Goal: Information Seeking & Learning: Learn about a topic

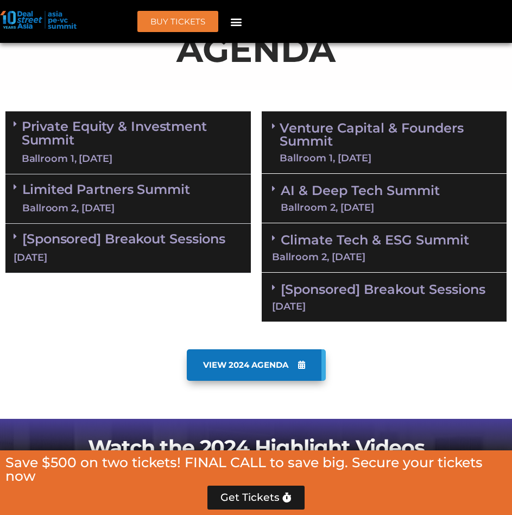
scroll to position [706, 0]
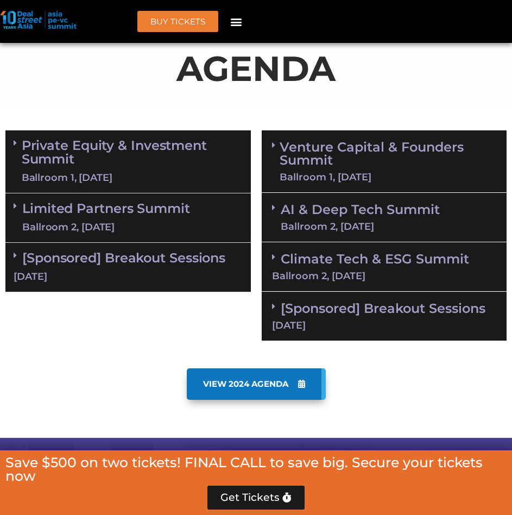
click at [124, 156] on link "Private Equity & Investment Summit Ballroom 1, [DATE]" at bounding box center [132, 162] width 221 height 46
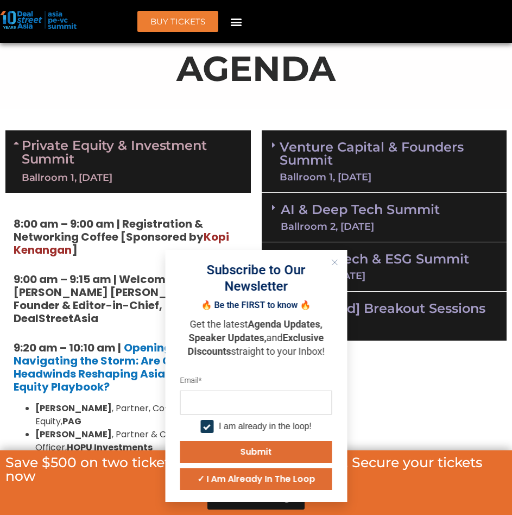
click at [72, 297] on strong "9:00 am – 9:15 am | Welcome Address by [PERSON_NAME] [PERSON_NAME], Founder & E…" at bounding box center [126, 299] width 224 height 54
click at [325, 261] on div "Subscribe to Our Newsletter 🔥 Be the FIRST to know 🔥 Get the latest Agenda Upda…" at bounding box center [256, 376] width 182 height 252
click at [333, 262] on icon "Close" at bounding box center [334, 262] width 7 height 7
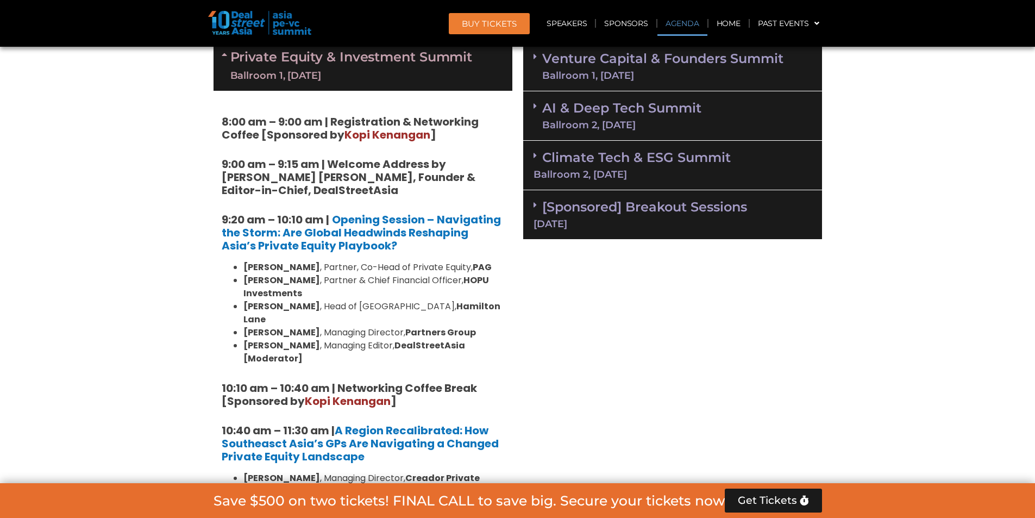
scroll to position [790, 0]
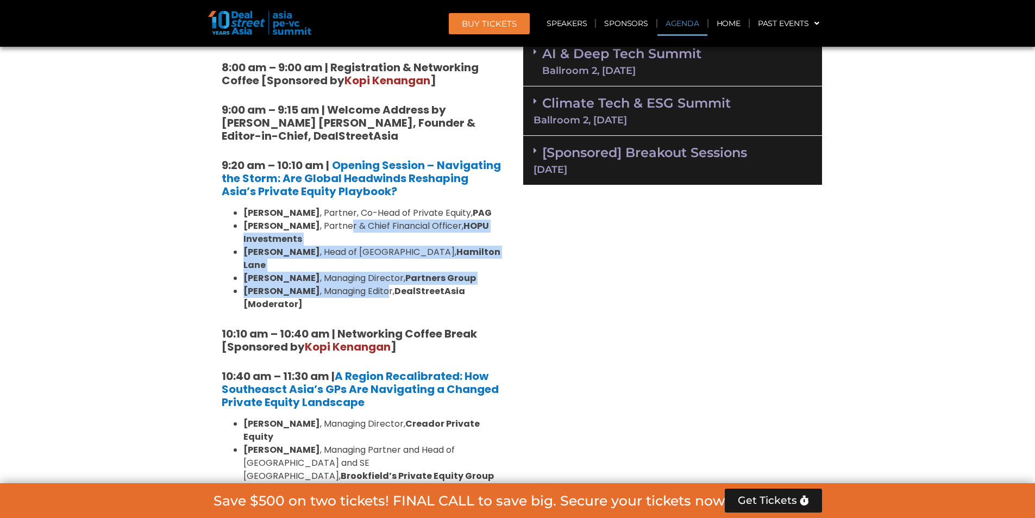
drag, startPoint x: 334, startPoint y: 223, endPoint x: 369, endPoint y: 278, distance: 65.0
click at [369, 278] on ul "[PERSON_NAME] , Partner, Co-Head of Private Equity, [PERSON_NAME] , Partner & C…" at bounding box center [363, 258] width 282 height 104
click at [481, 272] on li "[PERSON_NAME] , Managing Director, Partners Group" at bounding box center [373, 278] width 261 height 13
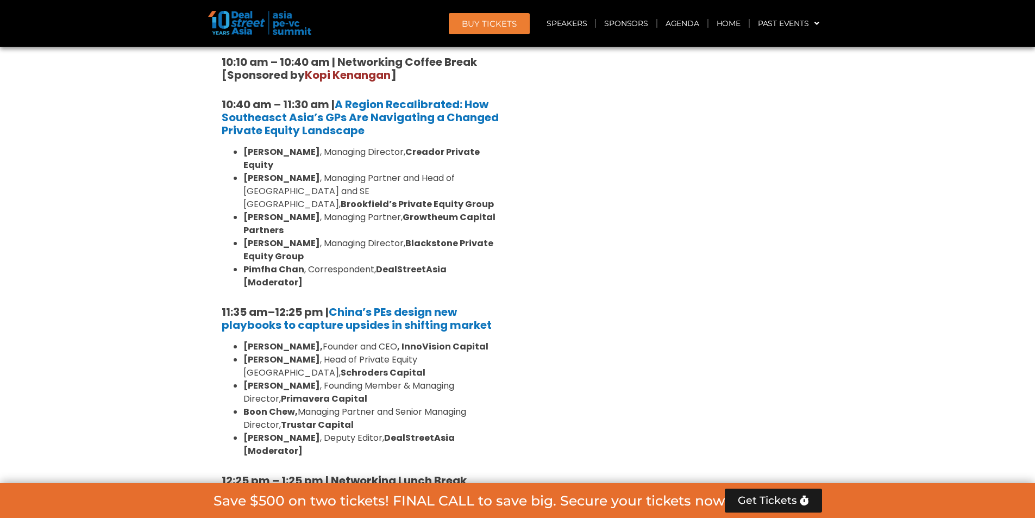
scroll to position [1279, 0]
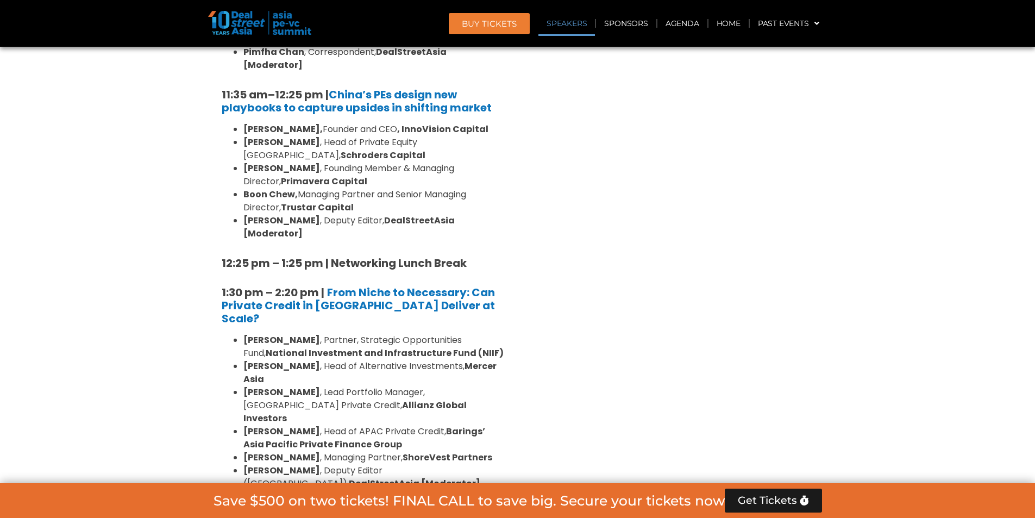
click at [566, 21] on link "Speakers" at bounding box center [566, 23] width 56 height 25
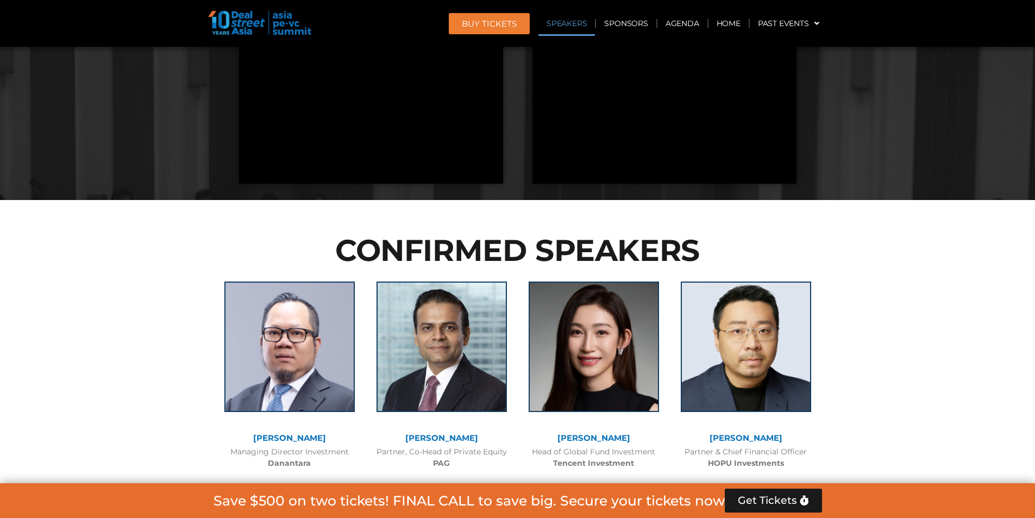
scroll to position [2783, 0]
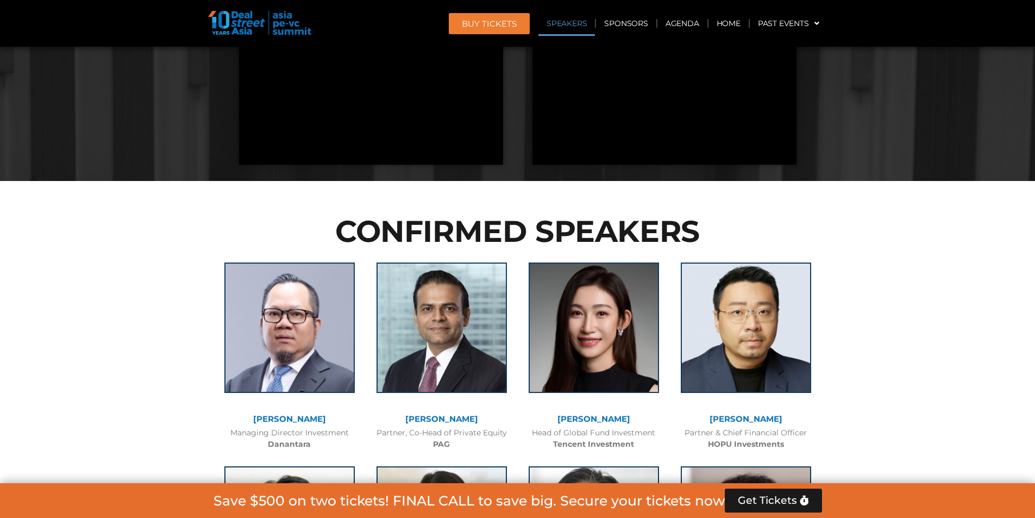
drag, startPoint x: 752, startPoint y: 270, endPoint x: 708, endPoint y: 269, distance: 44.5
click at [708, 427] on div "Partner & Chief Financial Officer HOPU Investments" at bounding box center [745, 438] width 141 height 23
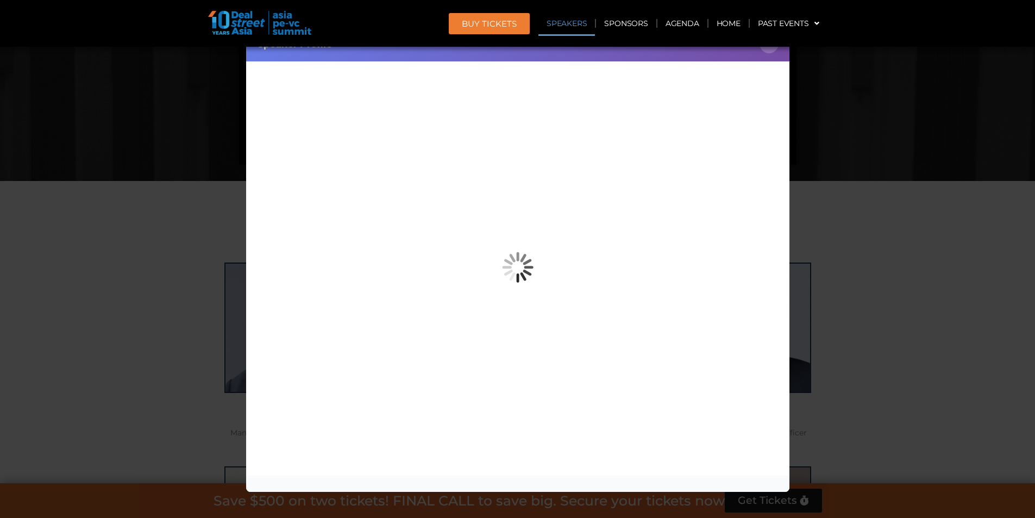
copy b "HOPU Investments"
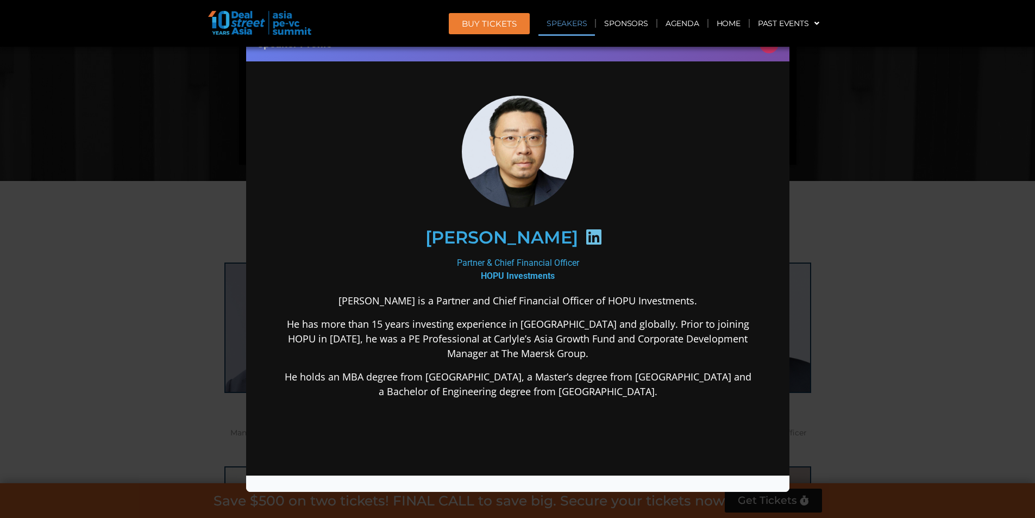
scroll to position [0, 0]
click at [585, 237] on icon at bounding box center [593, 236] width 17 height 17
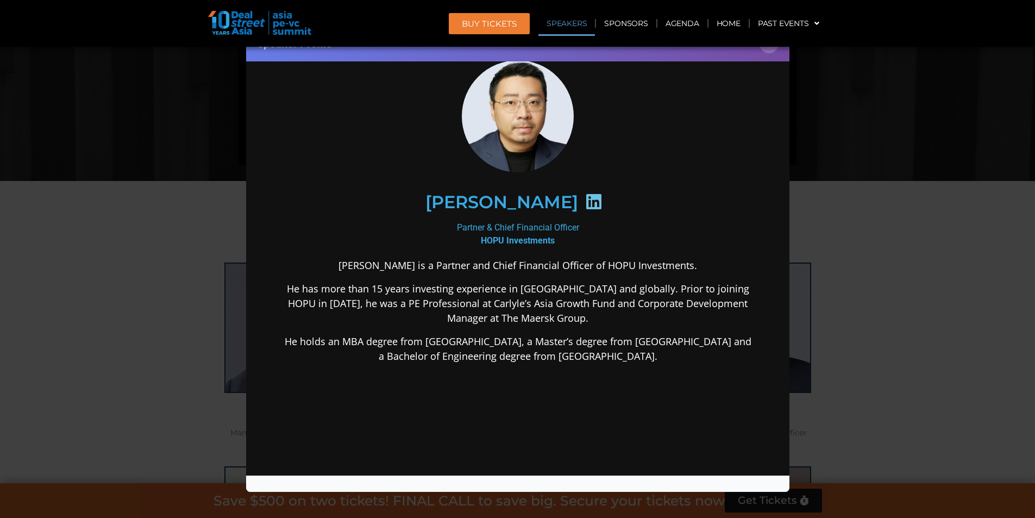
scroll to position [54, 0]
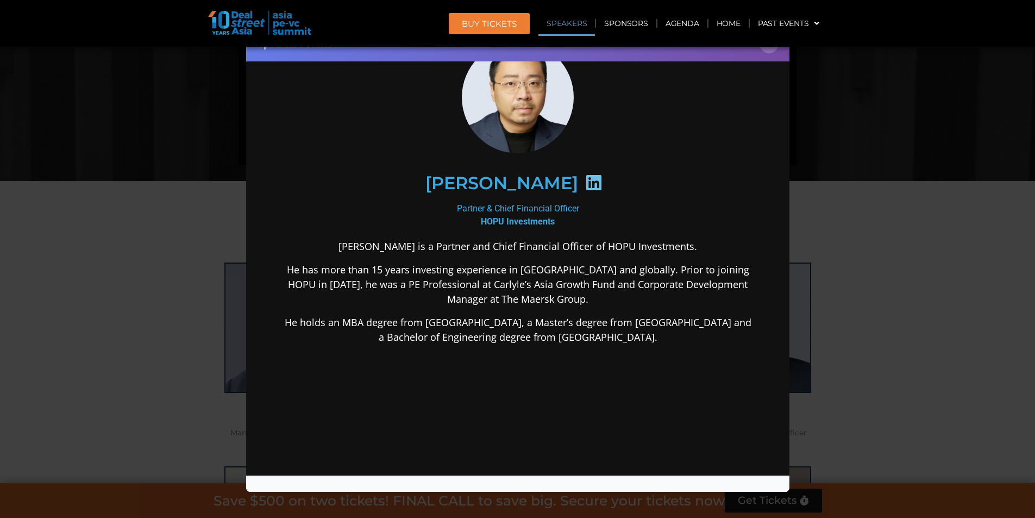
click at [975, 240] on div "Speaker Profile ×" at bounding box center [517, 259] width 1035 height 518
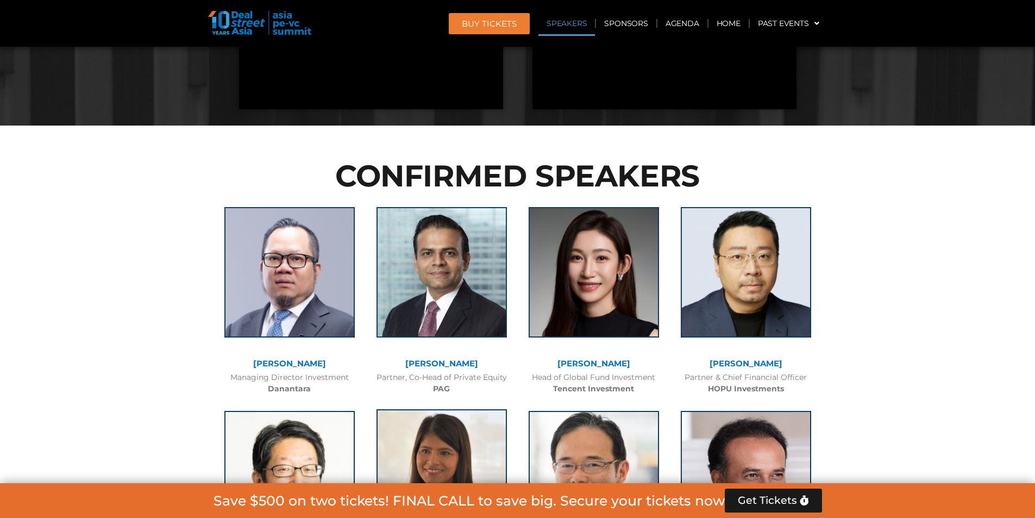
scroll to position [2783, 0]
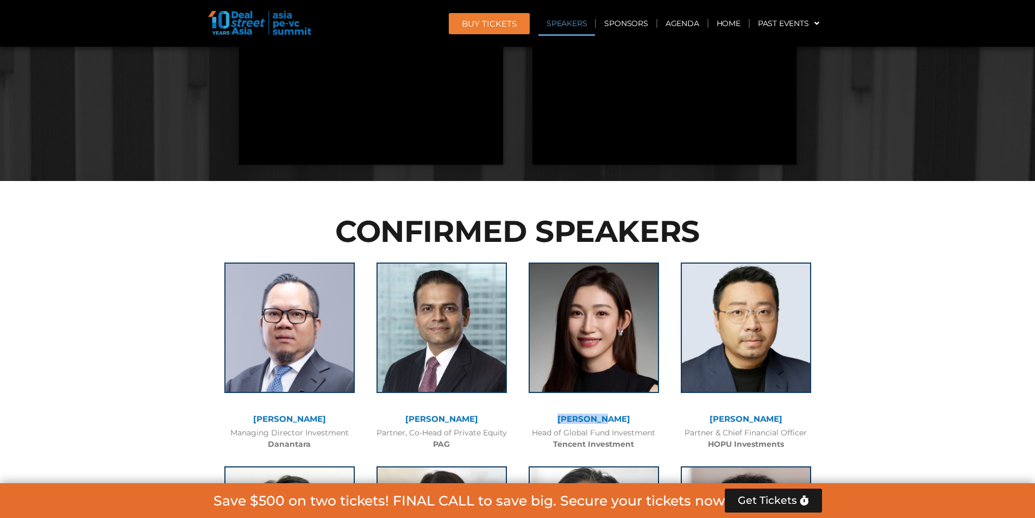
drag, startPoint x: 637, startPoint y: 250, endPoint x: 573, endPoint y: 249, distance: 63.6
click at [573, 414] on div "[PERSON_NAME]" at bounding box center [593, 418] width 141 height 9
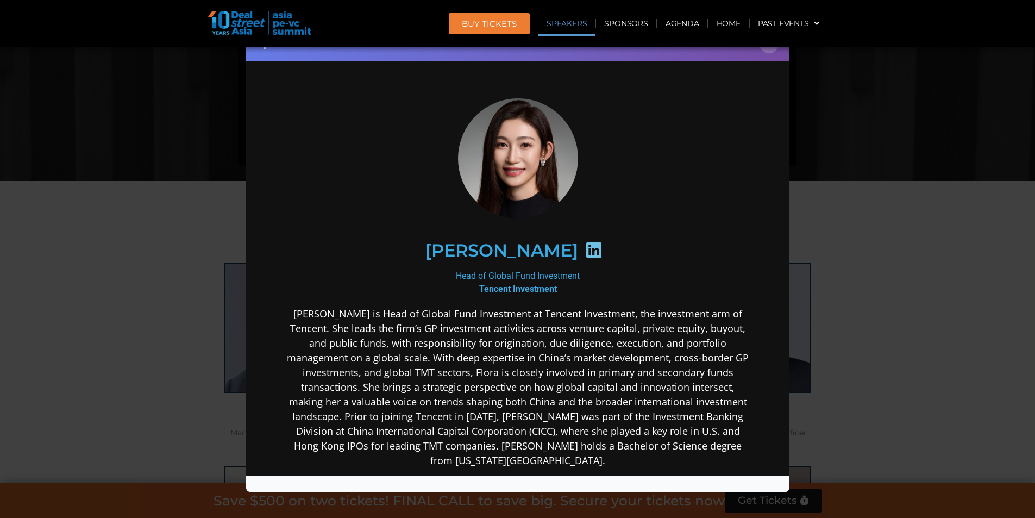
scroll to position [0, 0]
click at [585, 248] on icon at bounding box center [593, 249] width 17 height 17
click at [522, 260] on div "[PERSON_NAME]" at bounding box center [517, 250] width 423 height 56
click at [857, 232] on div "Speaker Profile ×" at bounding box center [517, 259] width 1035 height 518
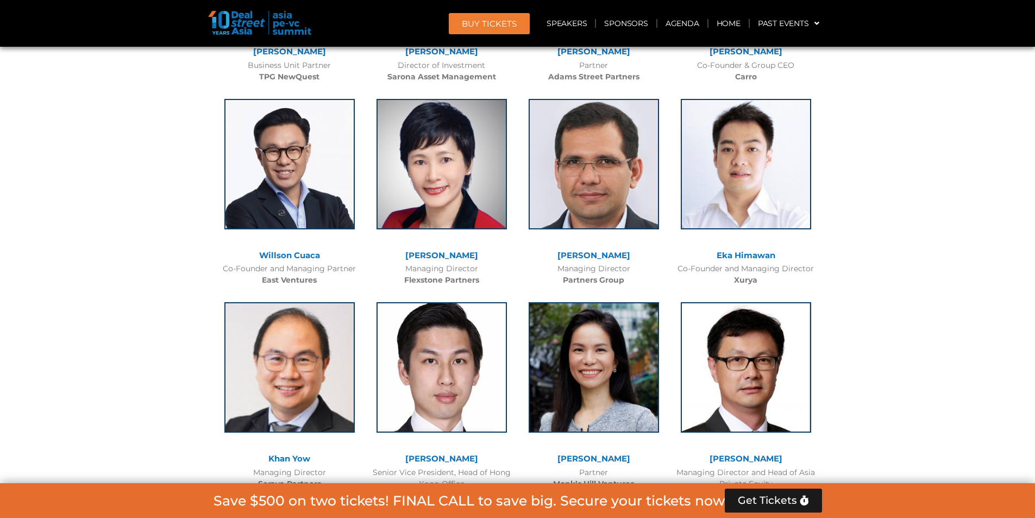
scroll to position [4141, 0]
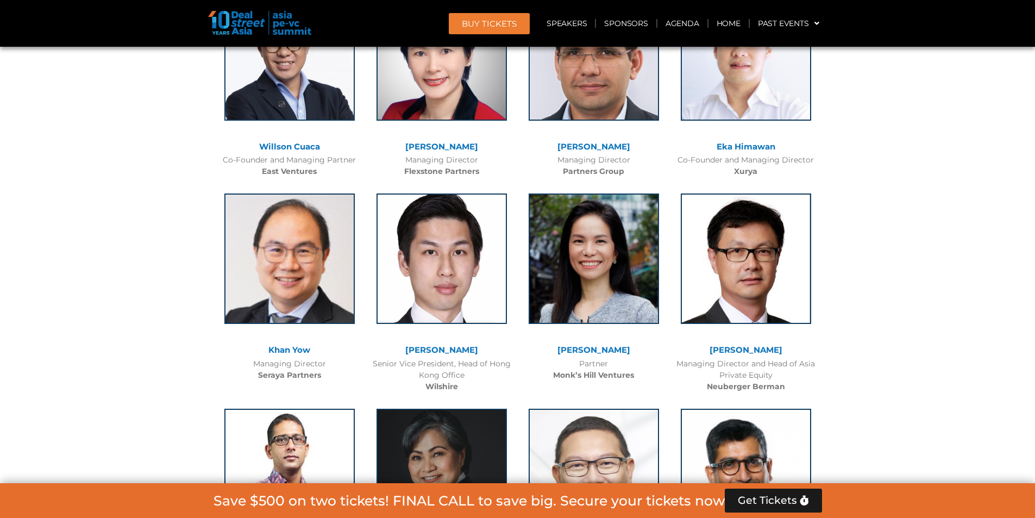
click at [751, 344] on link "[PERSON_NAME]" at bounding box center [745, 349] width 73 height 10
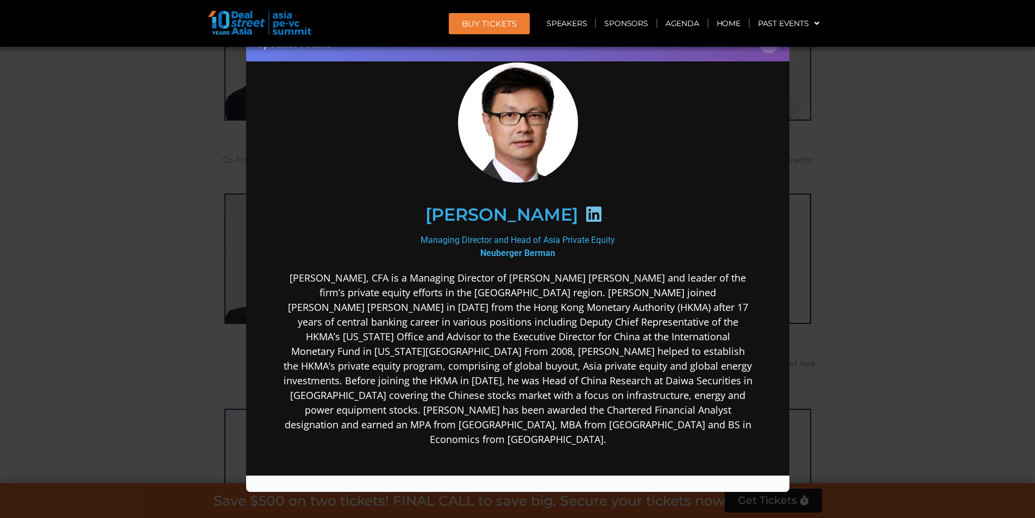
scroll to position [54, 0]
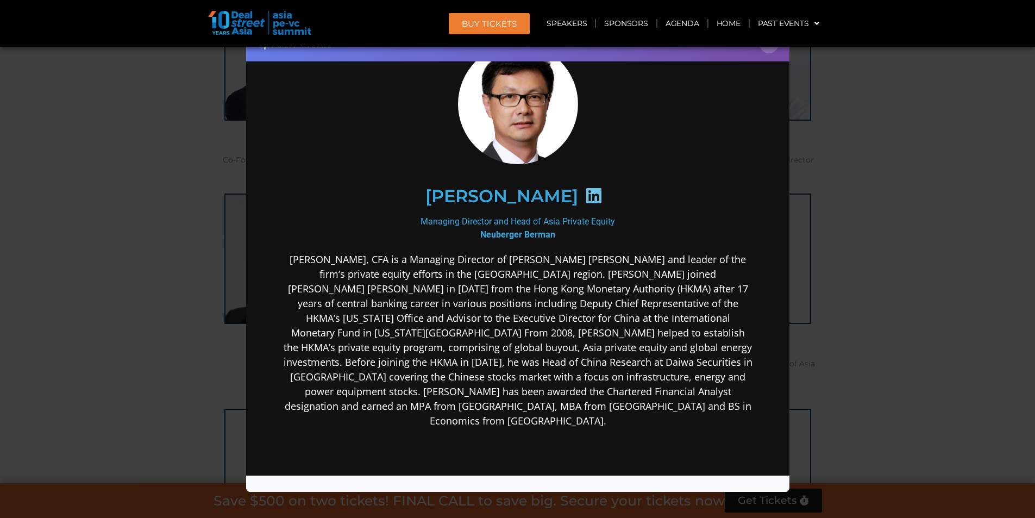
click at [879, 294] on div "Speaker Profile ×" at bounding box center [517, 259] width 1035 height 518
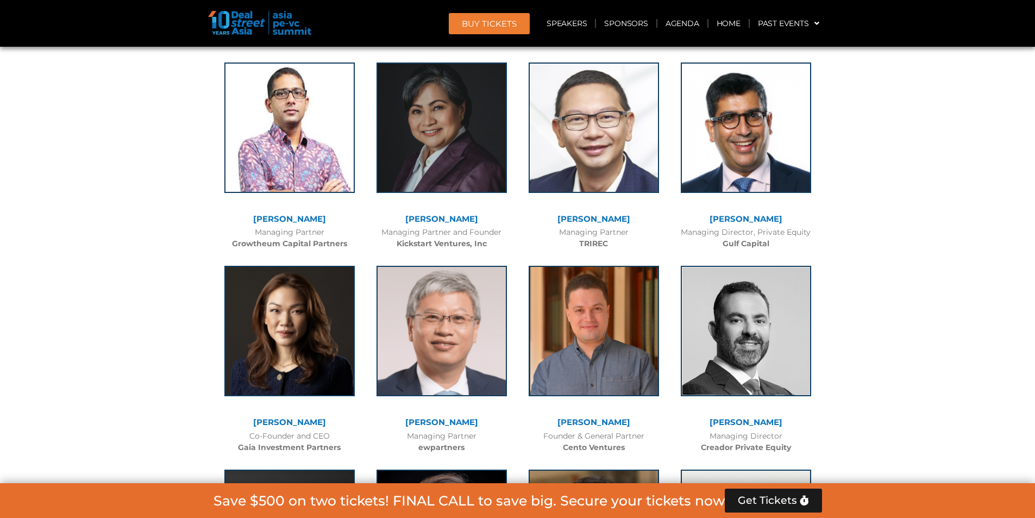
scroll to position [4521, 0]
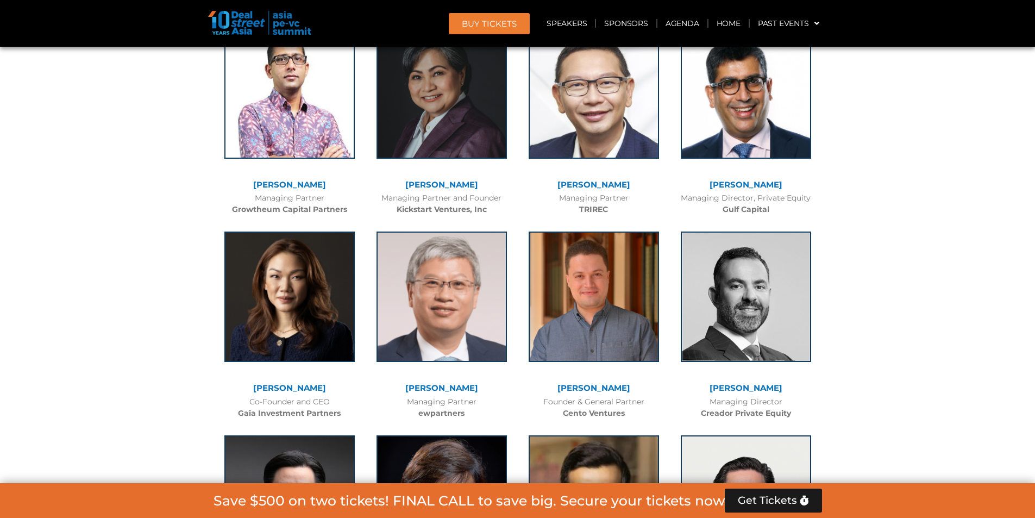
click at [286, 382] on link "[PERSON_NAME]" at bounding box center [289, 387] width 73 height 10
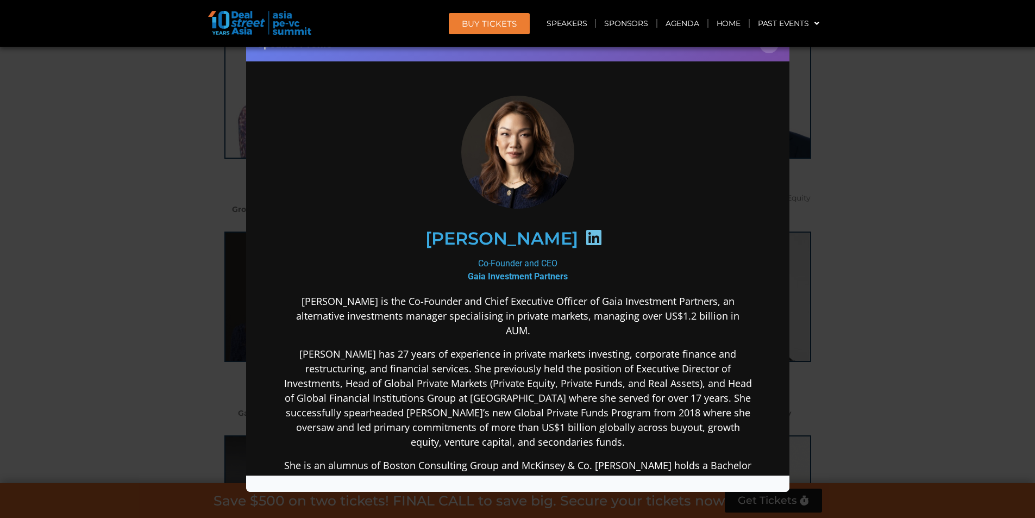
scroll to position [0, 0]
click at [875, 301] on div "Speaker Profile ×" at bounding box center [517, 259] width 1035 height 518
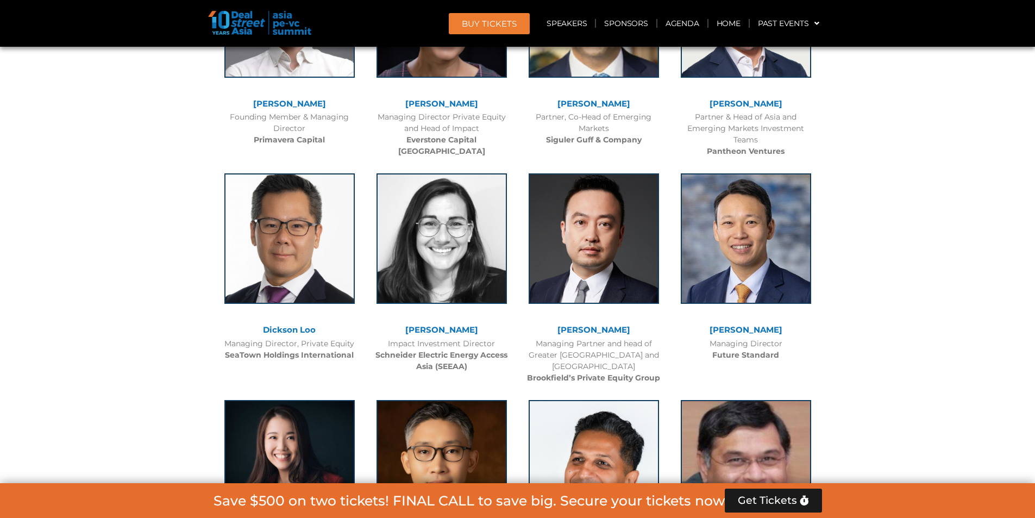
scroll to position [5010, 0]
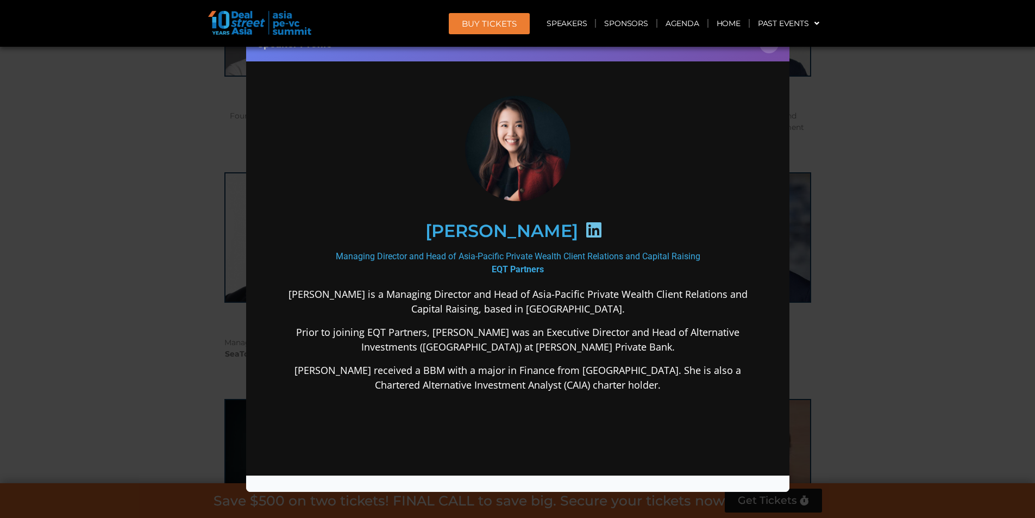
scroll to position [0, 0]
click at [882, 277] on div "Speaker Profile ×" at bounding box center [517, 259] width 1035 height 518
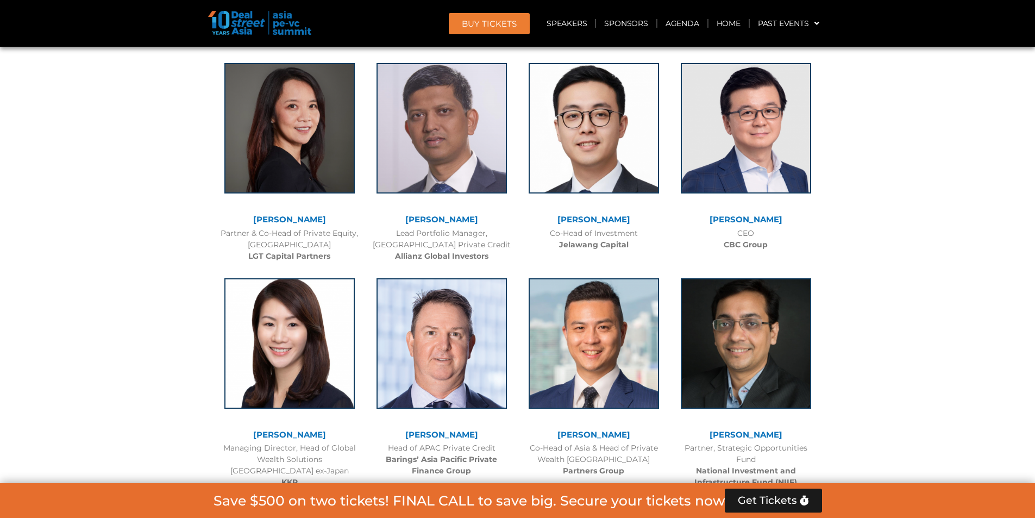
scroll to position [3425, 0]
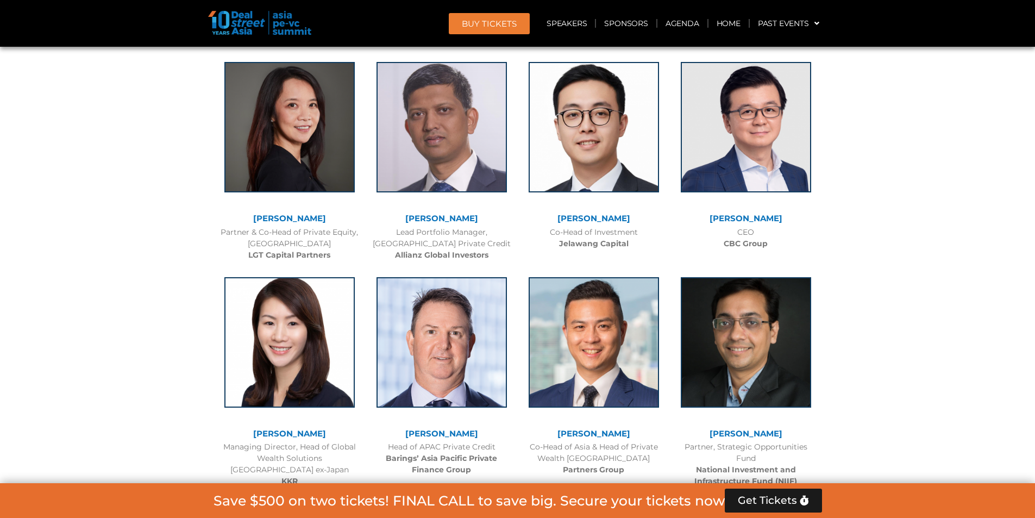
click at [608, 428] on link "[PERSON_NAME]" at bounding box center [593, 433] width 73 height 10
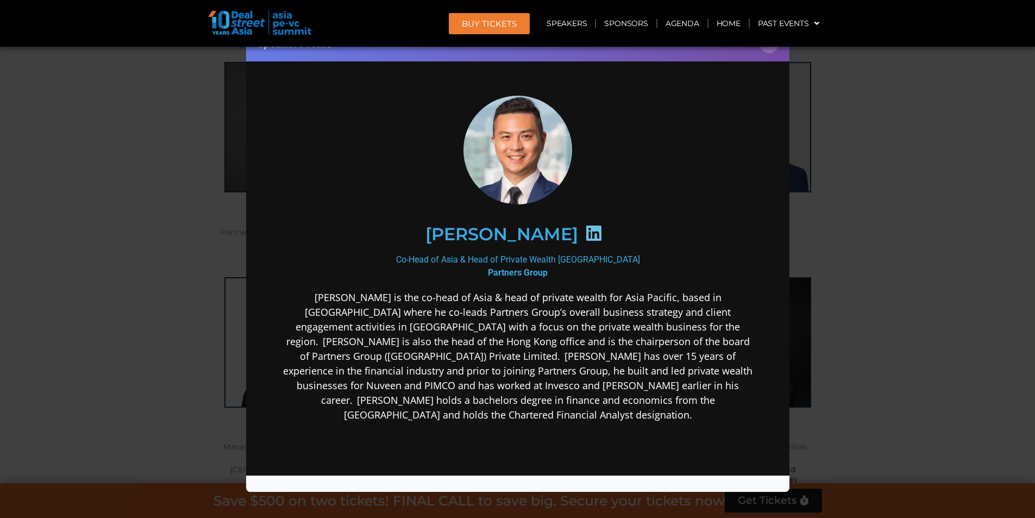
scroll to position [0, 0]
click at [850, 249] on div "Speaker Profile ×" at bounding box center [517, 259] width 1035 height 518
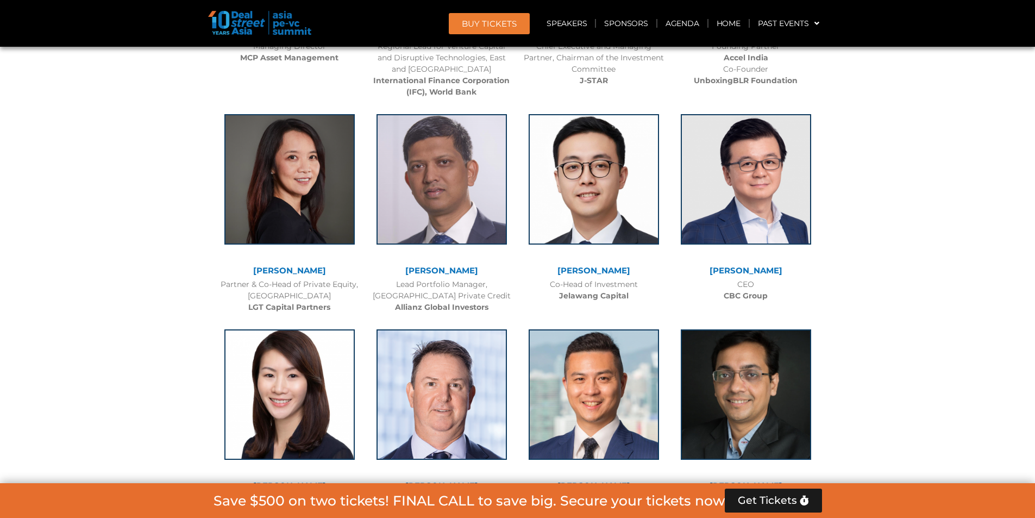
scroll to position [3370, 0]
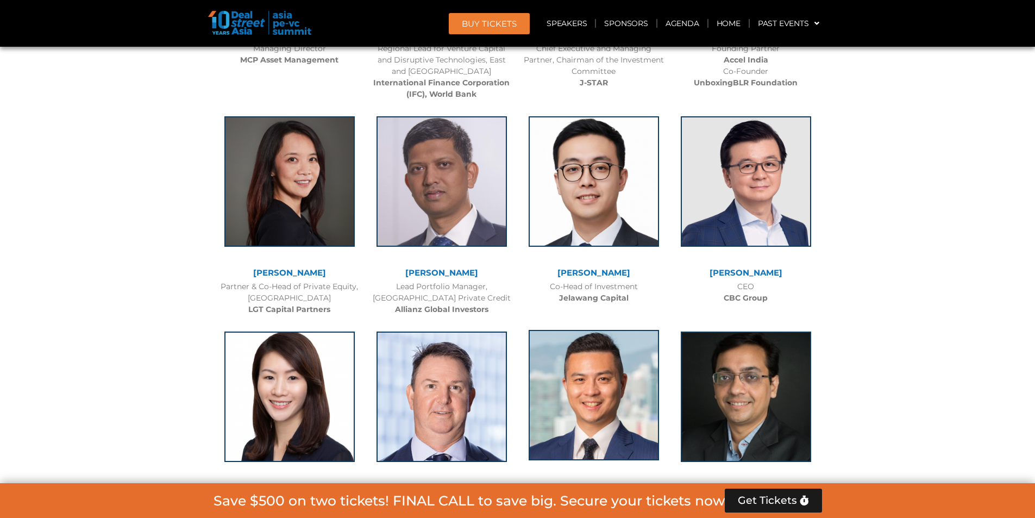
click at [583, 330] on img at bounding box center [594, 395] width 130 height 130
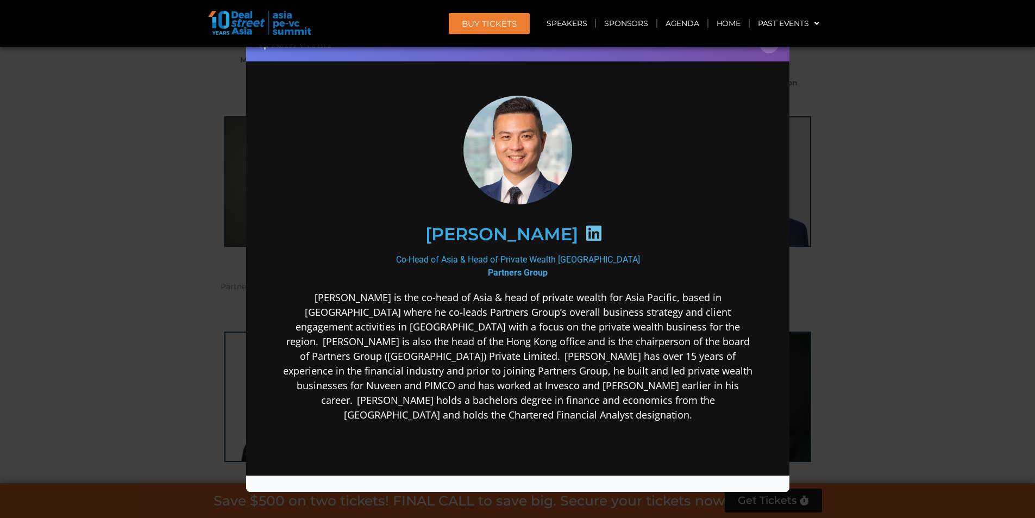
scroll to position [0, 0]
drag, startPoint x: 436, startPoint y: 229, endPoint x: 545, endPoint y: 229, distance: 109.7
click at [545, 229] on div "[PERSON_NAME]" at bounding box center [517, 233] width 423 height 56
copy h2 "[PERSON_NAME]"
click at [967, 256] on div "Speaker Profile ×" at bounding box center [517, 259] width 1035 height 518
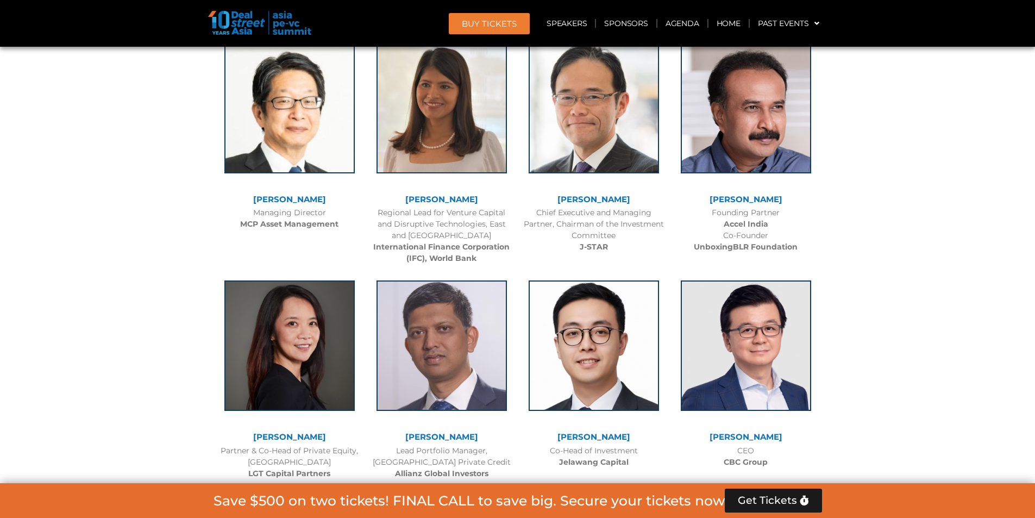
scroll to position [3207, 0]
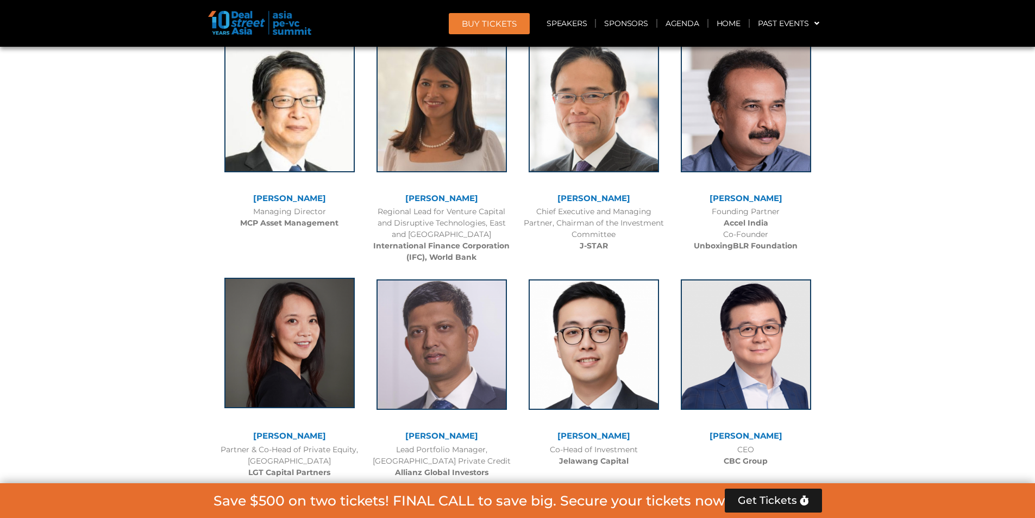
click at [278, 278] on img at bounding box center [289, 343] width 130 height 130
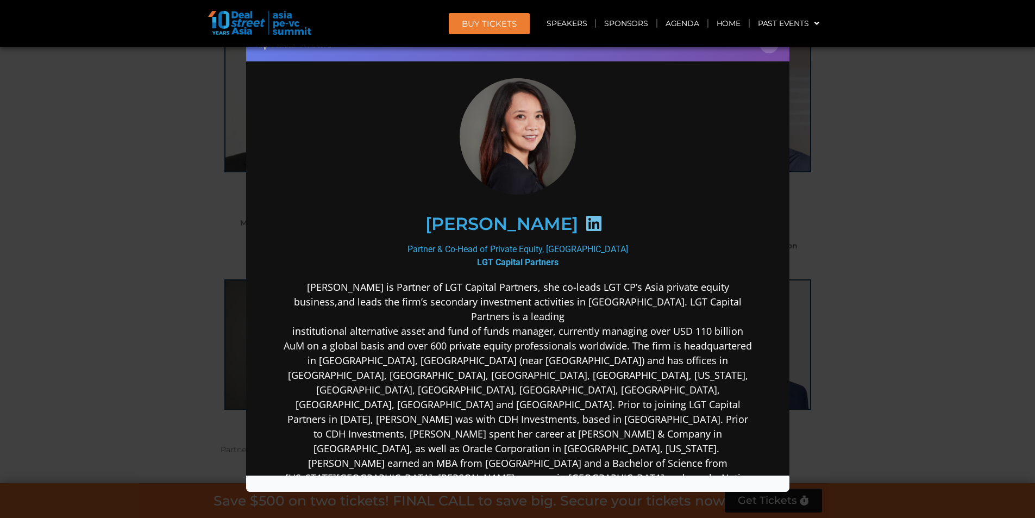
scroll to position [0, 0]
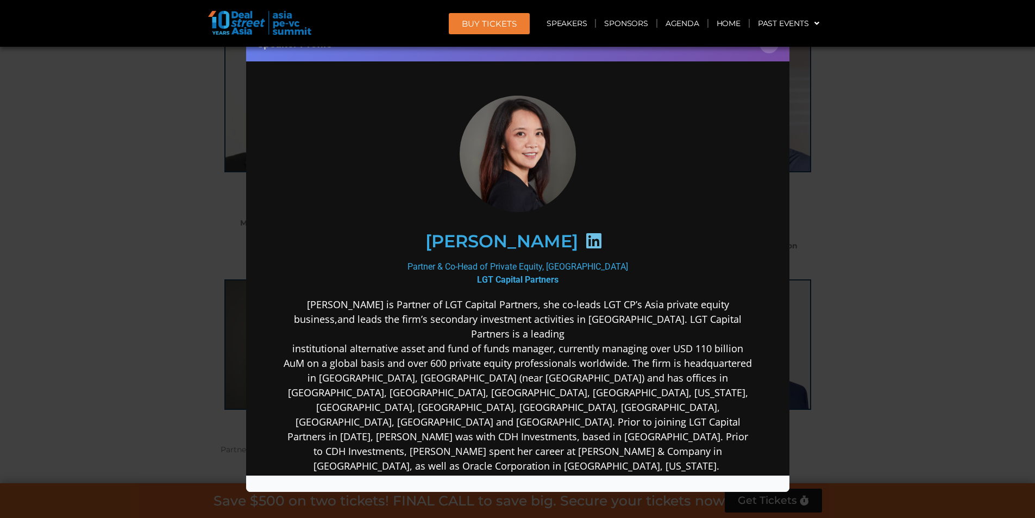
click at [585, 240] on icon at bounding box center [593, 239] width 17 height 17
click at [897, 154] on div "Speaker Profile ×" at bounding box center [517, 259] width 1035 height 518
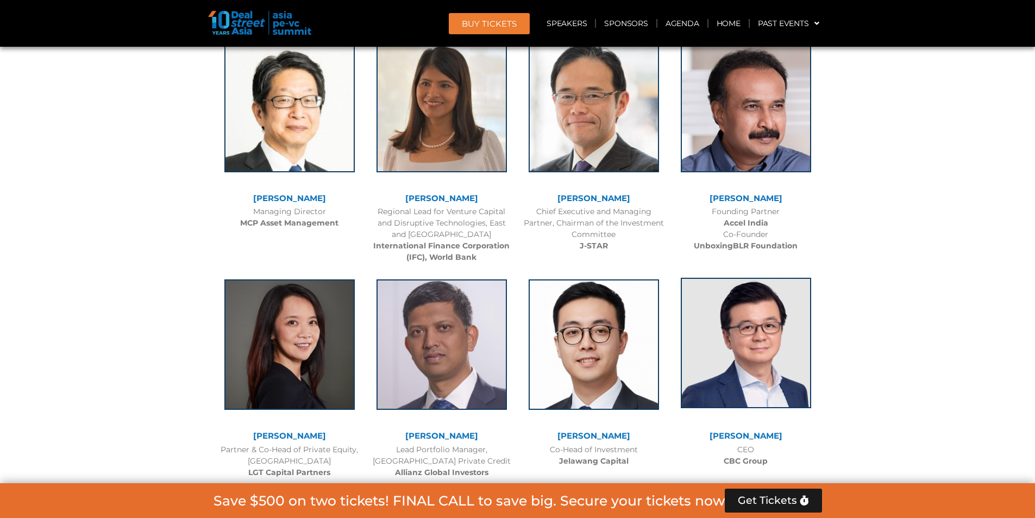
click at [796, 278] on img at bounding box center [746, 343] width 130 height 130
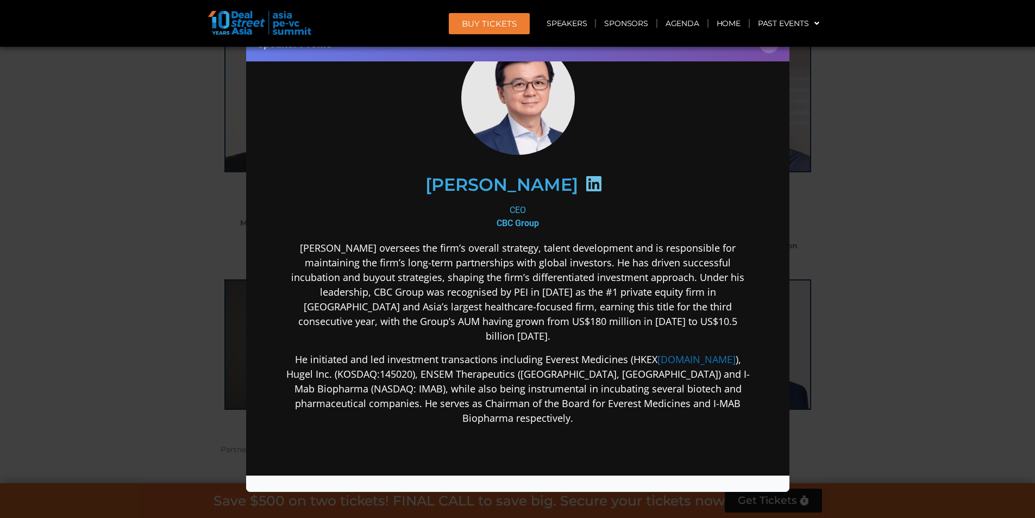
scroll to position [109, 0]
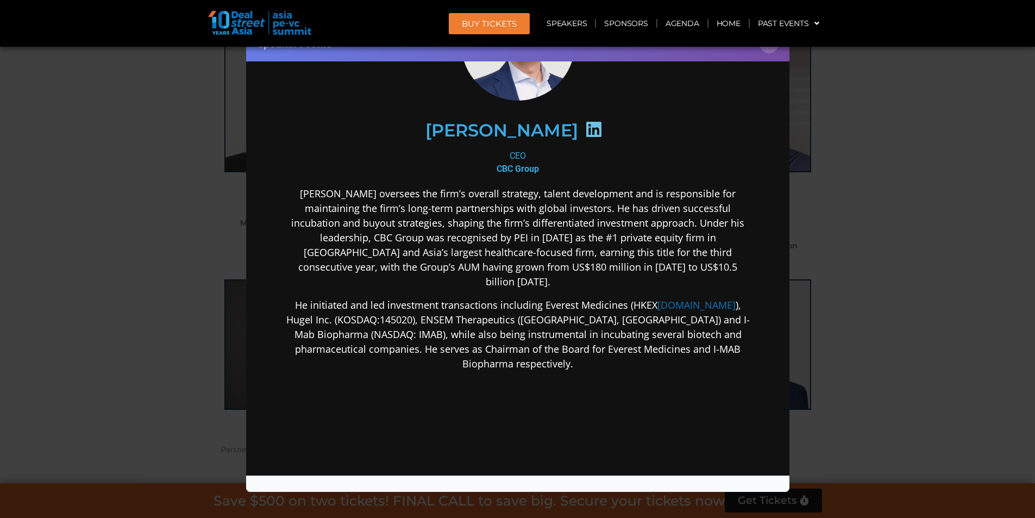
click at [861, 229] on div "Speaker Profile ×" at bounding box center [517, 259] width 1035 height 518
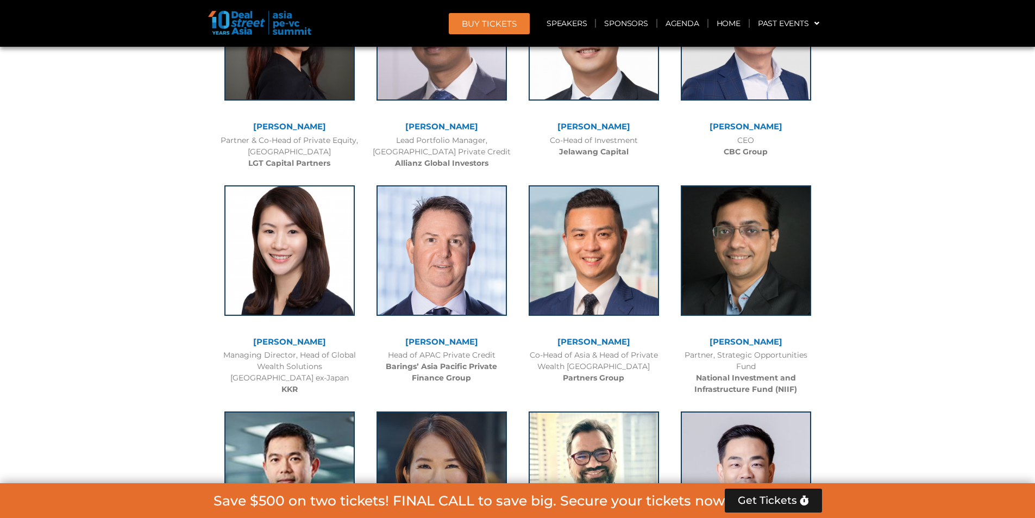
scroll to position [3533, 0]
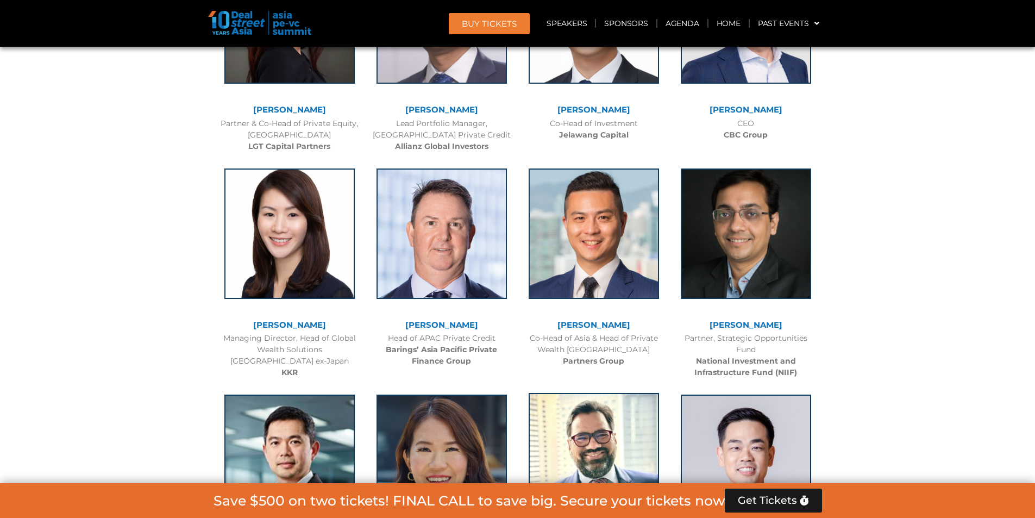
click at [596, 393] on img at bounding box center [594, 458] width 130 height 130
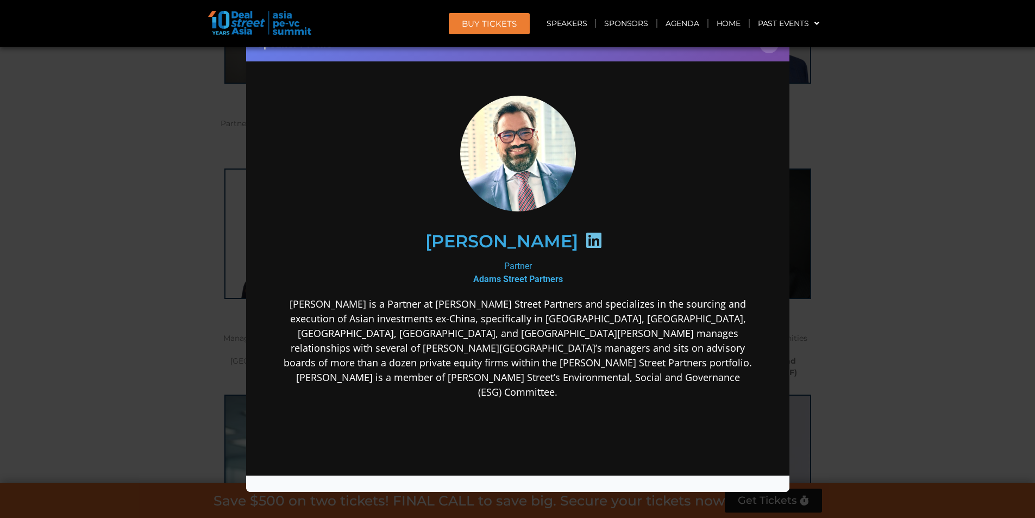
scroll to position [0, 0]
click at [884, 258] on div "Speaker Profile ×" at bounding box center [517, 259] width 1035 height 518
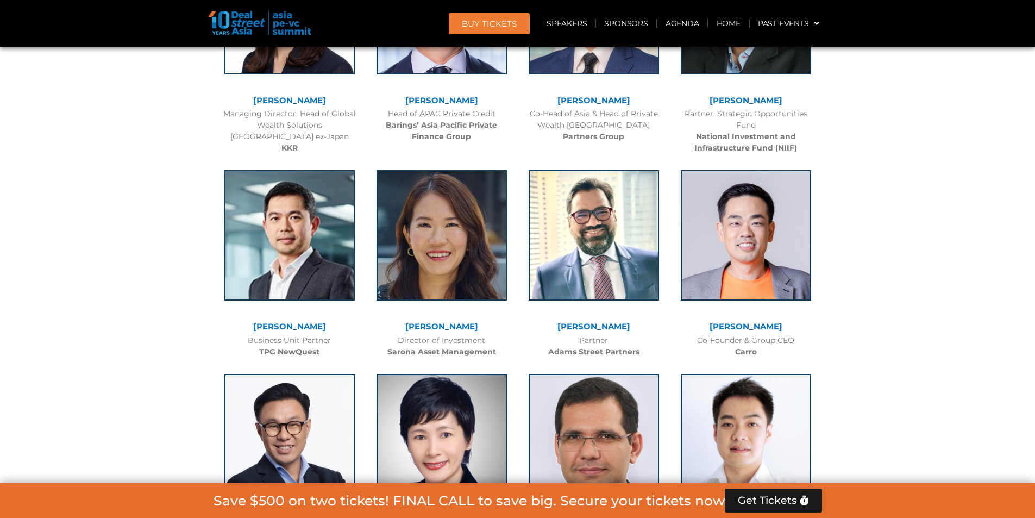
scroll to position [3767, 0]
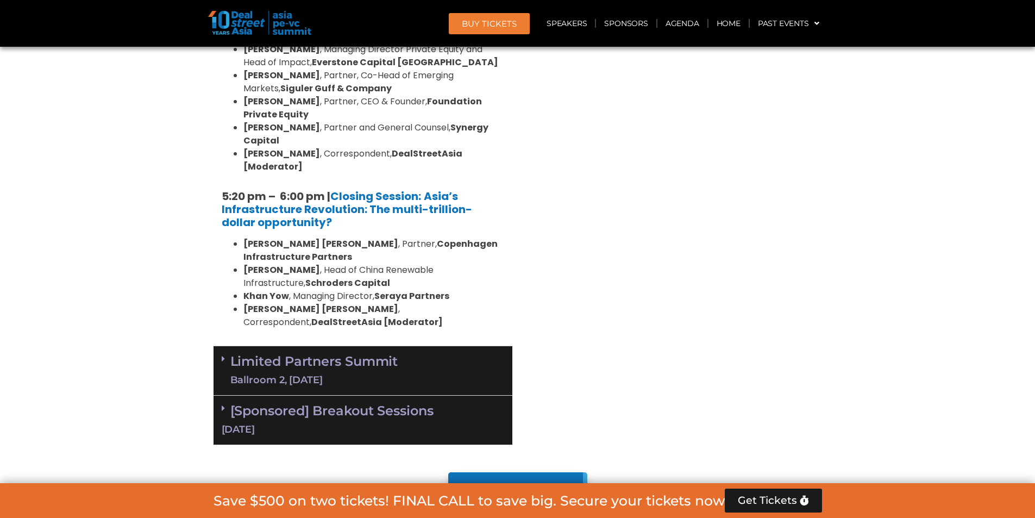
scroll to position [2183, 0]
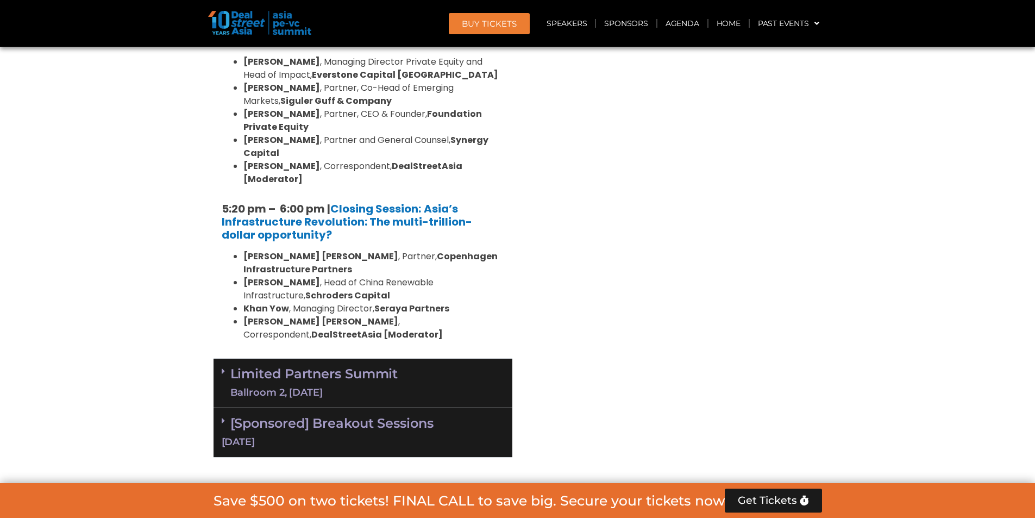
click at [334, 367] on link "Limited Partners Summit Ballroom 2, 10 Sept" at bounding box center [314, 383] width 168 height 33
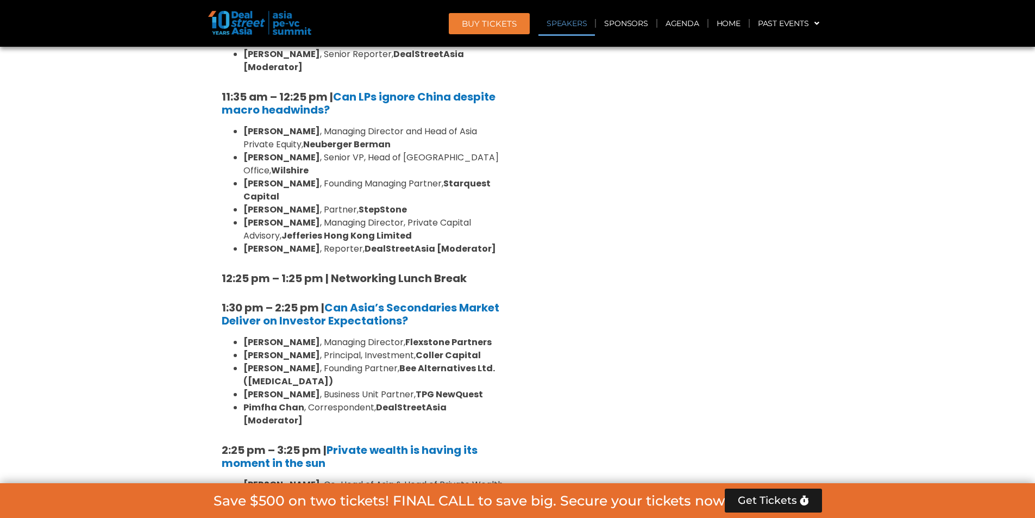
scroll to position [2781, 0]
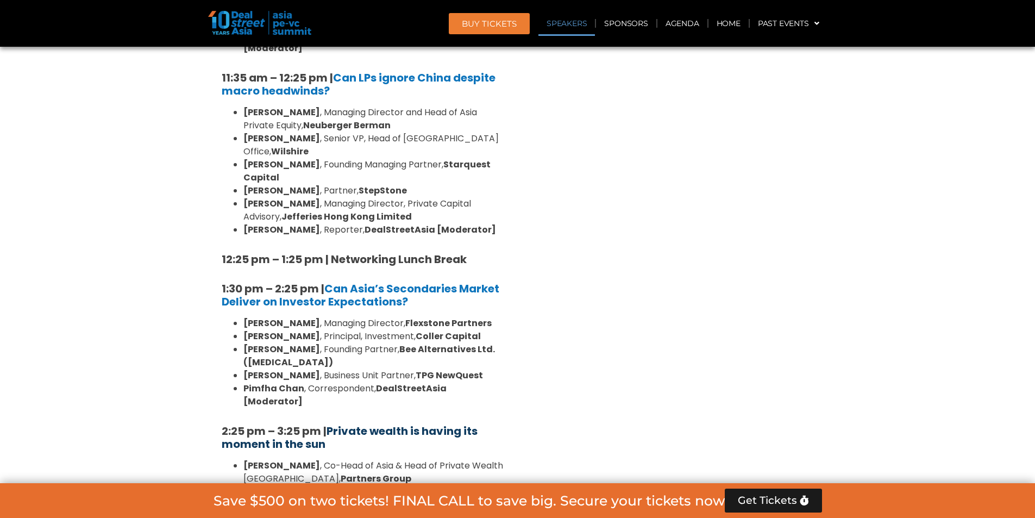
click at [344, 423] on b "Private wealth is having its moment in the sun" at bounding box center [350, 437] width 256 height 28
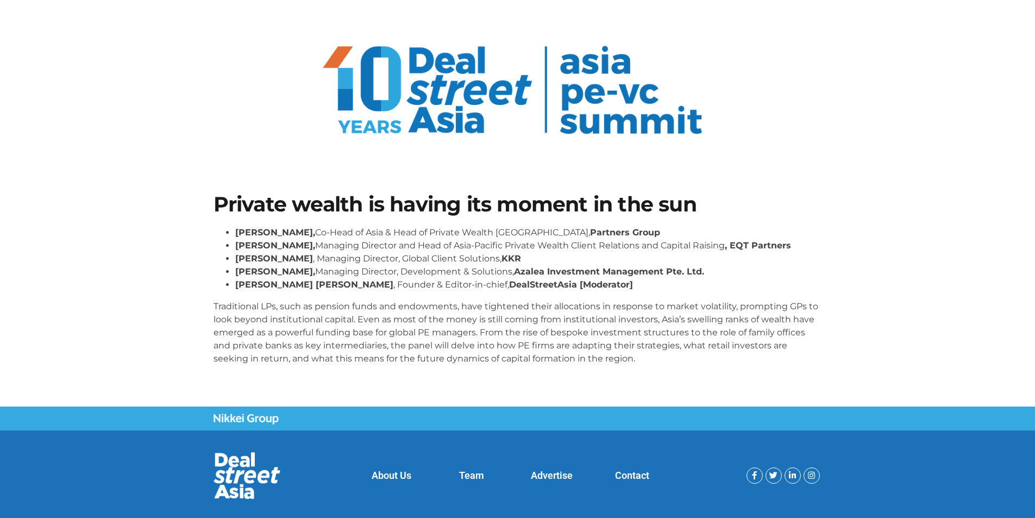
scroll to position [54, 0]
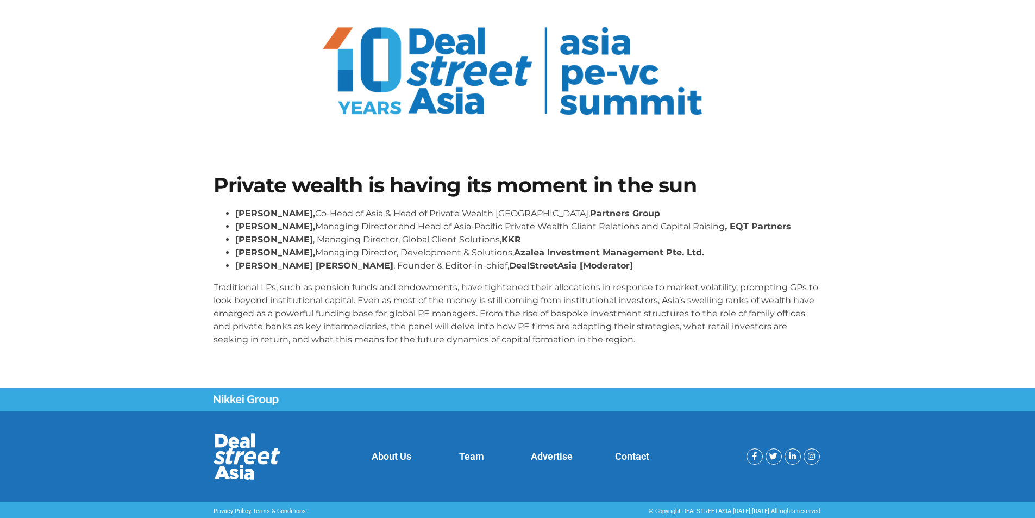
click at [247, 282] on p "Traditional LPs, such as pension funds and endowments, have tightened their all…" at bounding box center [517, 313] width 608 height 65
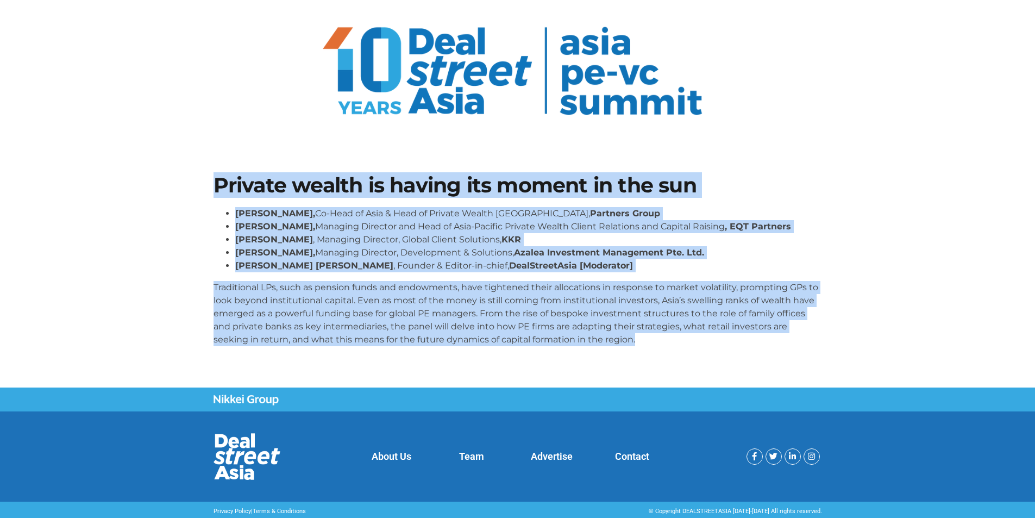
drag, startPoint x: 624, startPoint y: 351, endPoint x: 188, endPoint y: 184, distance: 466.9
click at [188, 184] on section "Private wealth is having its moment in the sun [PERSON_NAME], Co-Head of Asia &…" at bounding box center [517, 264] width 1035 height 244
copy div "Loremip dolors am consec adi elitse do eiu tem Incid Utla, Et-Dolo ma Aliq & En…"
click at [580, 159] on section "Private wealth is having its moment in the sun Henry Chui, Co-Head of Asia & He…" at bounding box center [517, 264] width 1035 height 244
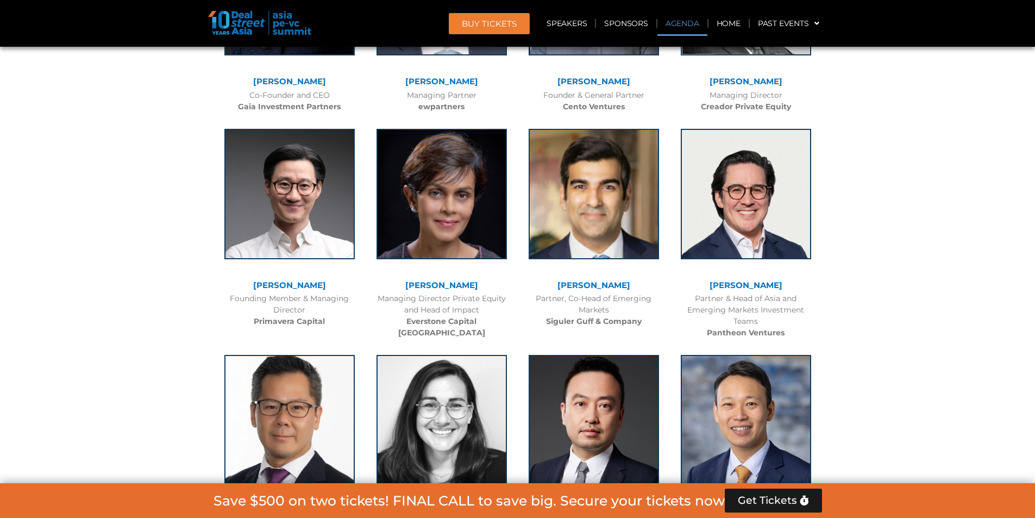
click at [678, 23] on link "Agenda" at bounding box center [682, 23] width 50 height 25
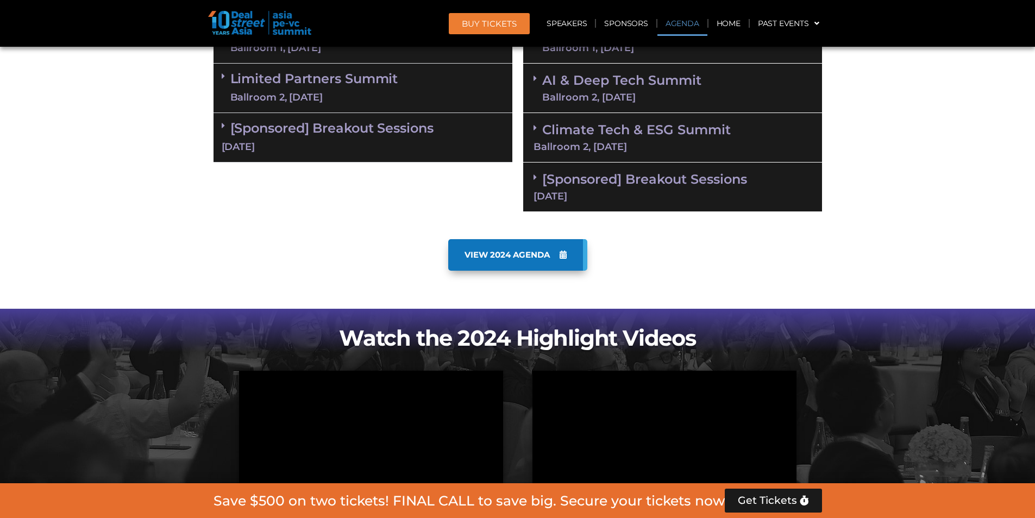
scroll to position [705, 0]
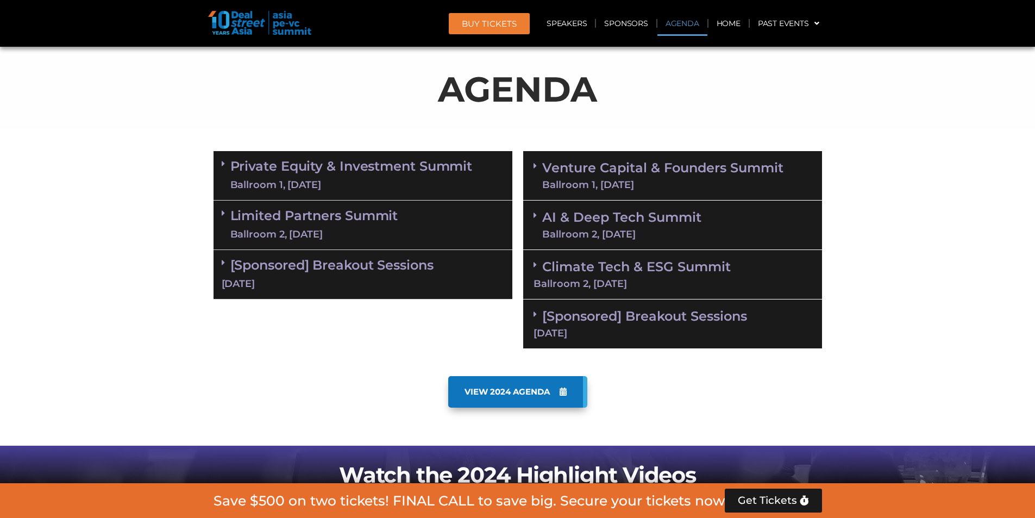
click at [349, 161] on link "Private Equity & Investment Summit Ballroom 1, [DATE]" at bounding box center [351, 175] width 242 height 33
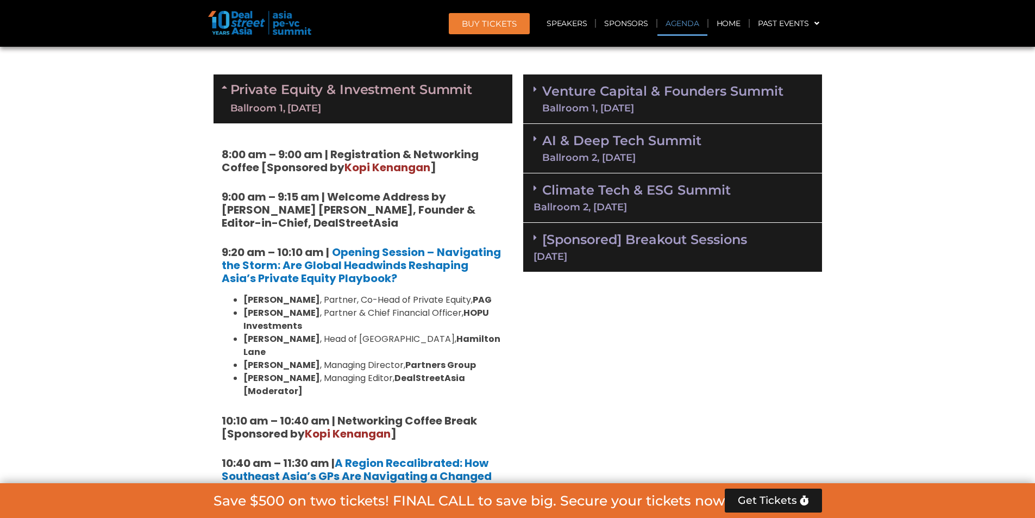
scroll to position [814, 0]
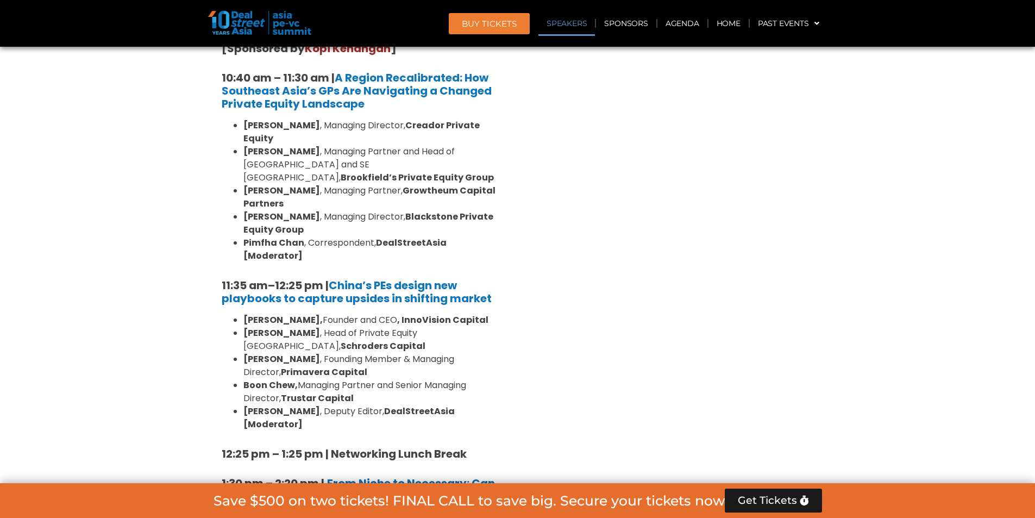
scroll to position [1194, 0]
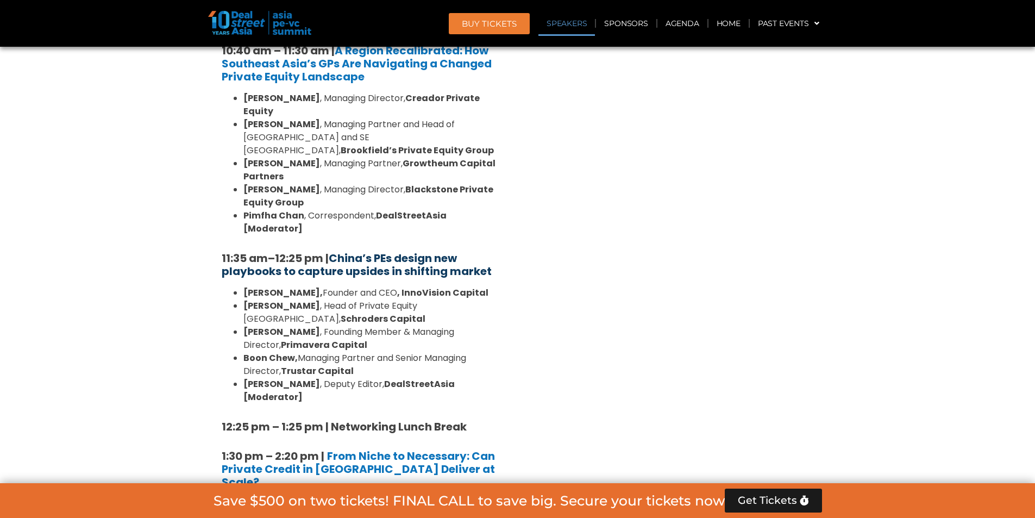
click at [441, 250] on strong "China’s PEs design new playbooks to capture upsides in shifting market" at bounding box center [357, 264] width 270 height 28
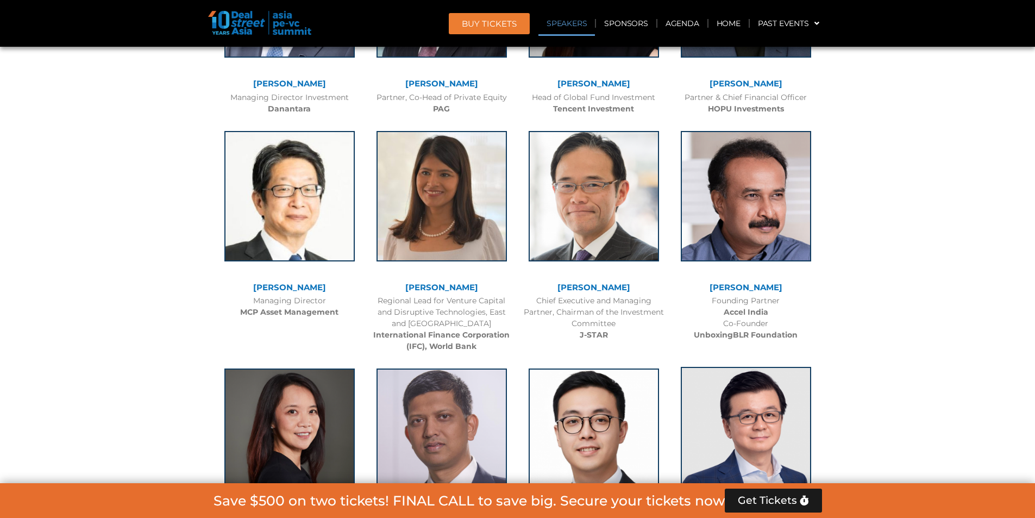
scroll to position [1469, 0]
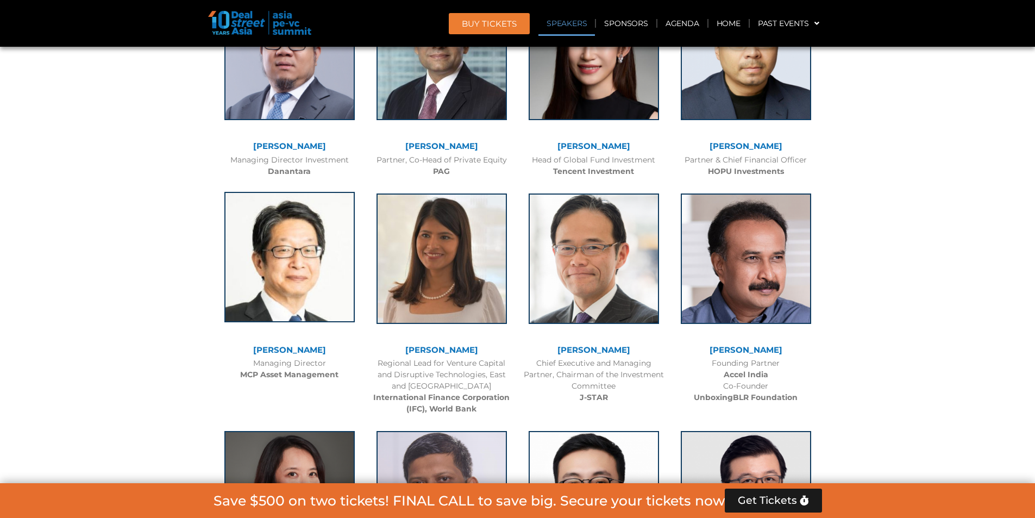
click at [306, 281] on img at bounding box center [289, 257] width 130 height 130
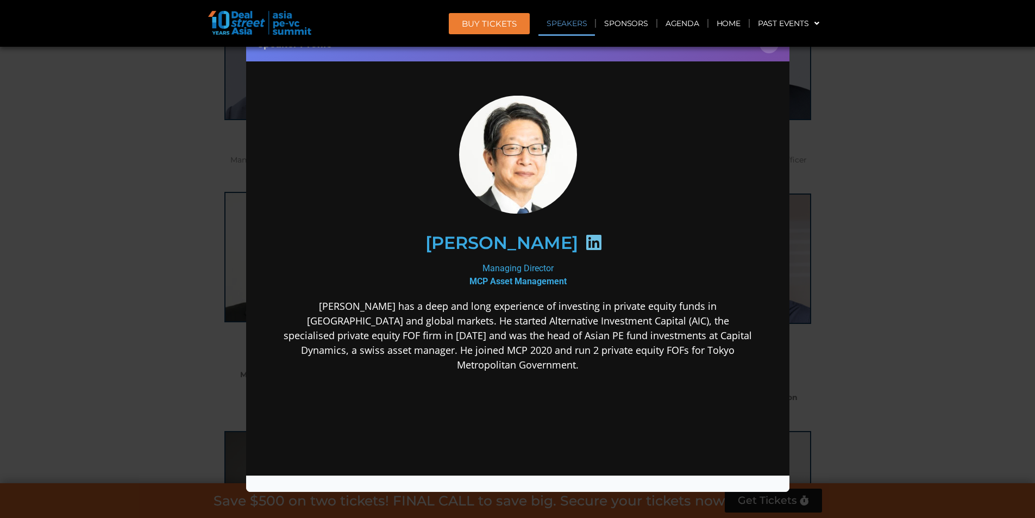
scroll to position [0, 0]
drag, startPoint x: 367, startPoint y: 235, endPoint x: 593, endPoint y: 233, distance: 226.0
click at [593, 233] on div "[PERSON_NAME]" at bounding box center [517, 243] width 423 height 56
copy div "[PERSON_NAME]"
click at [602, 235] on icon at bounding box center [593, 241] width 17 height 17
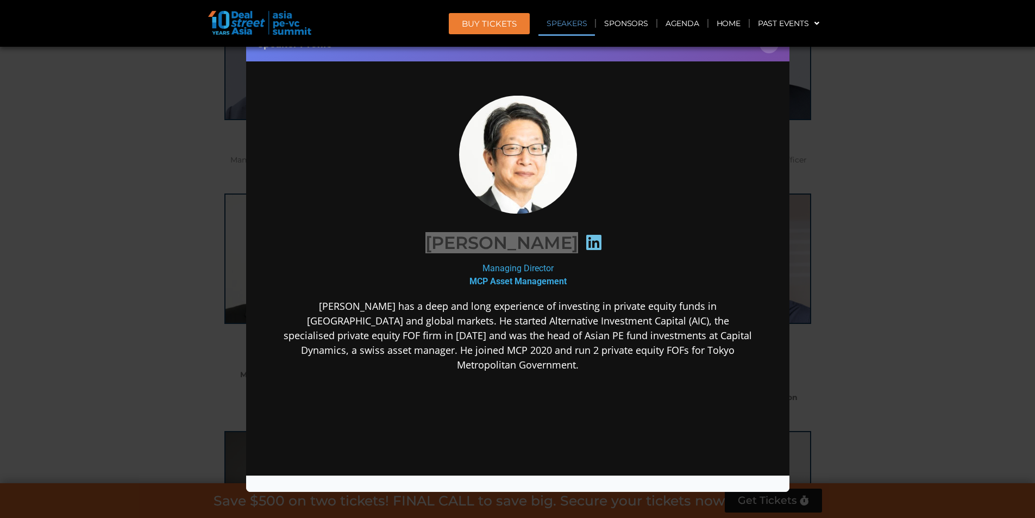
click at [920, 193] on div "Speaker Profile ×" at bounding box center [517, 259] width 1035 height 518
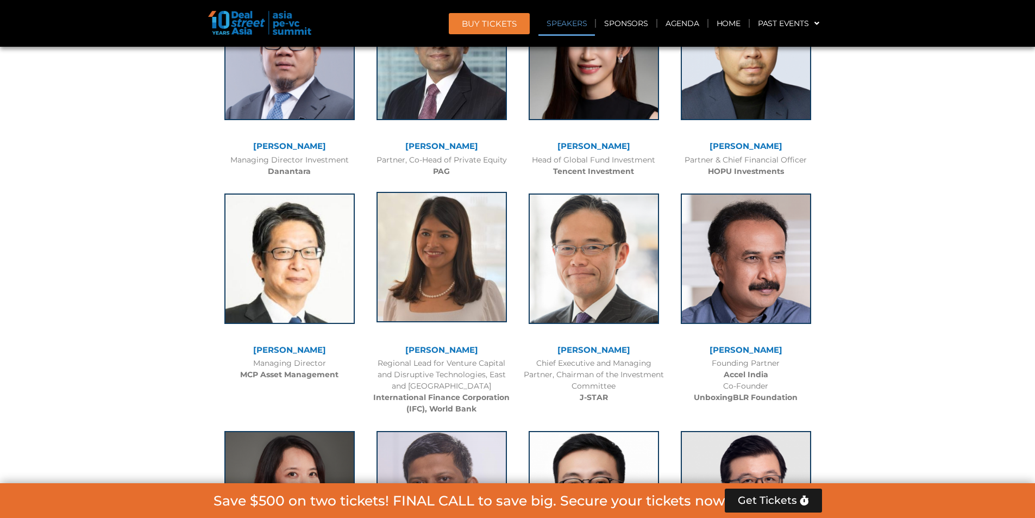
scroll to position [1523, 0]
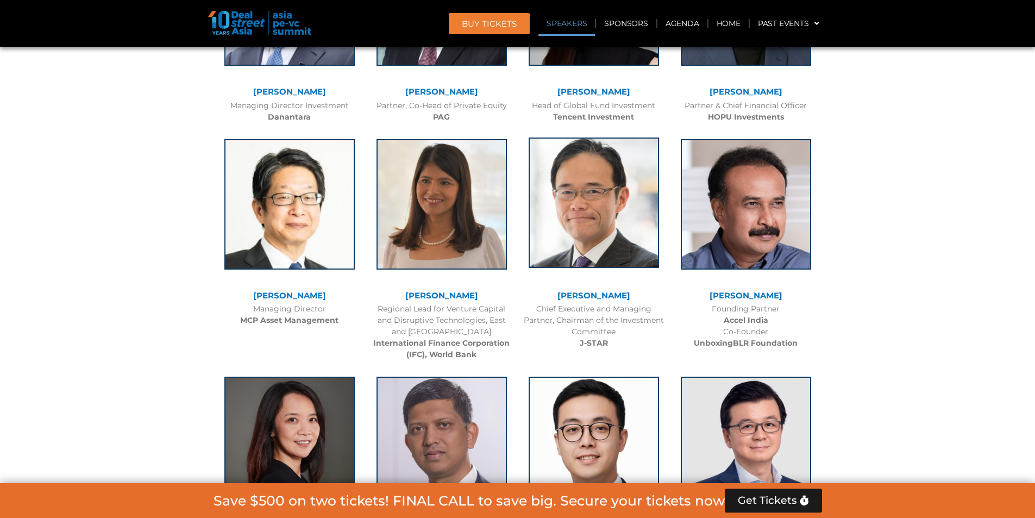
click at [617, 253] on img at bounding box center [594, 202] width 130 height 130
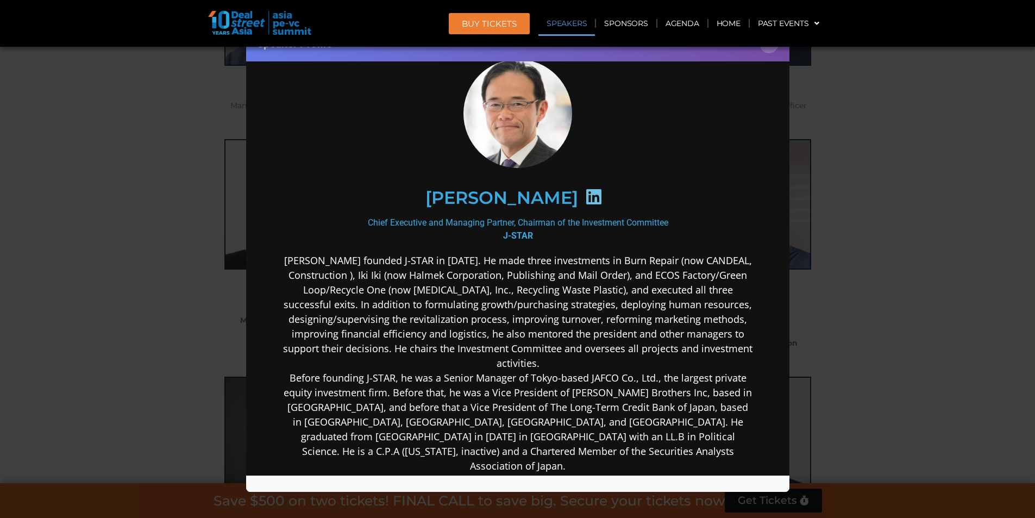
scroll to position [54, 0]
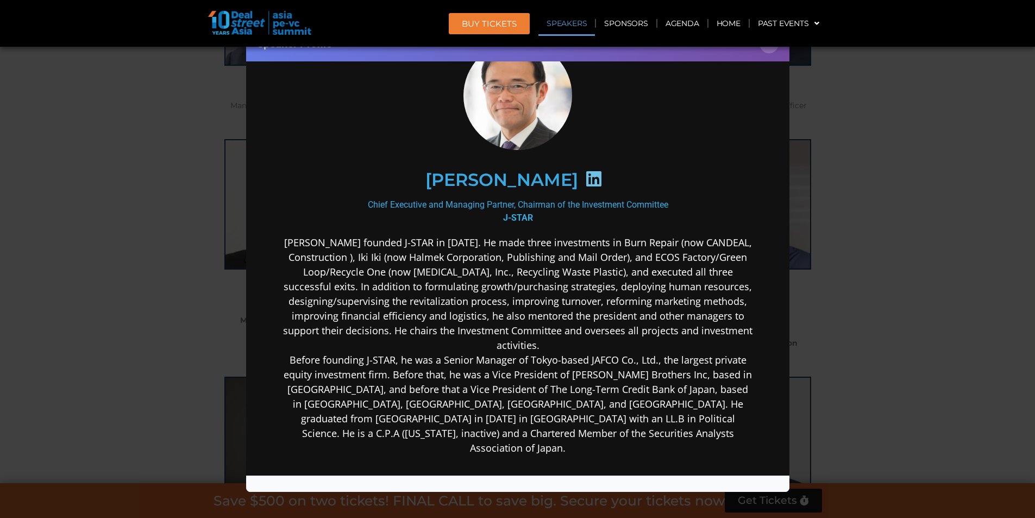
click at [914, 218] on div "Speaker Profile ×" at bounding box center [517, 259] width 1035 height 518
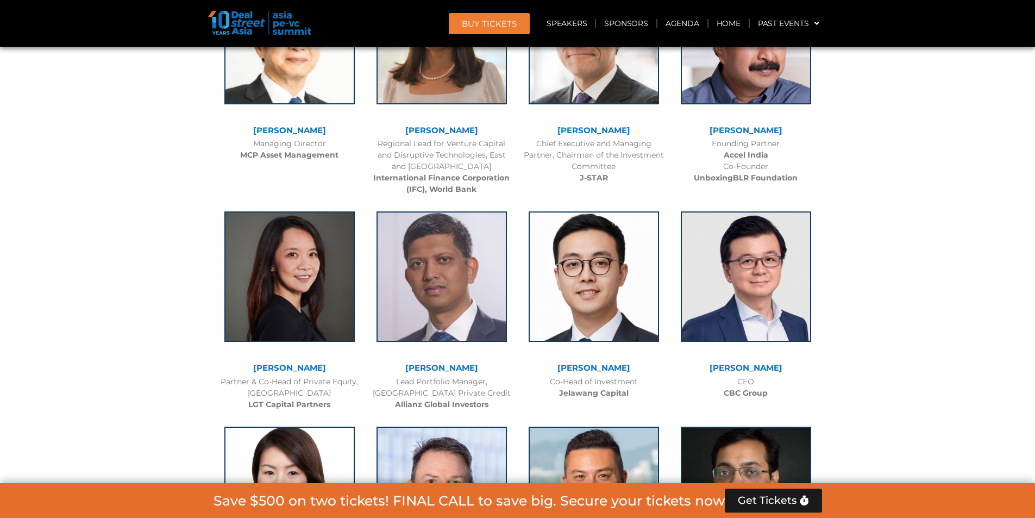
scroll to position [1741, 0]
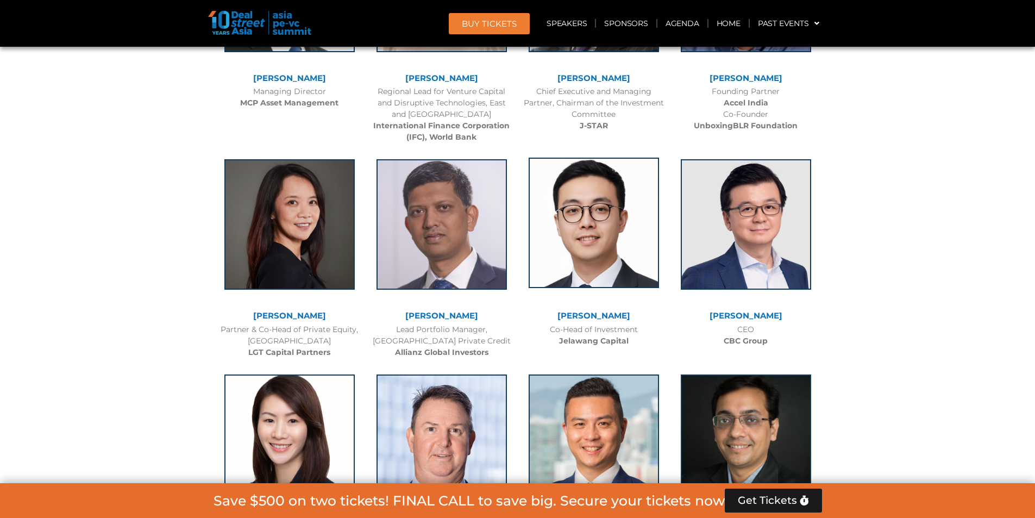
click at [616, 215] on img at bounding box center [594, 223] width 130 height 130
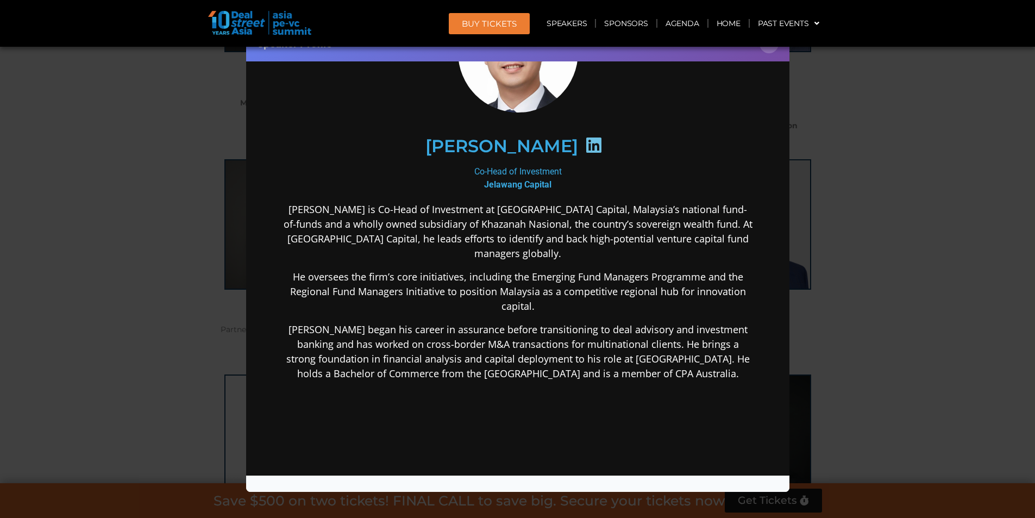
scroll to position [109, 0]
